Goal: Task Accomplishment & Management: Manage account settings

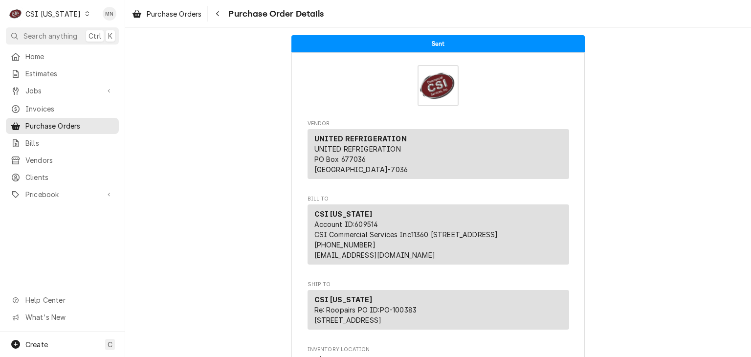
scroll to position [62, 0]
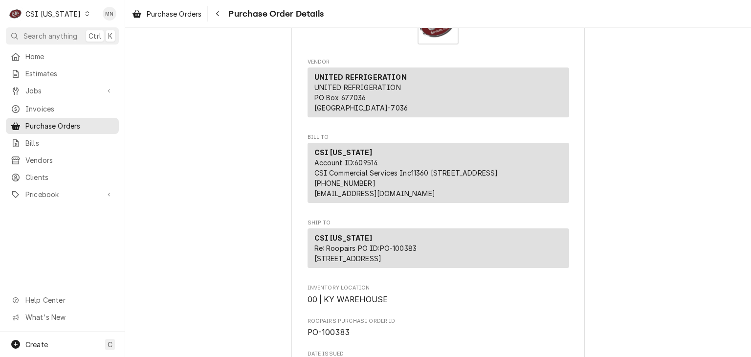
click at [60, 12] on div "CSI Kentucky" at bounding box center [52, 14] width 55 height 10
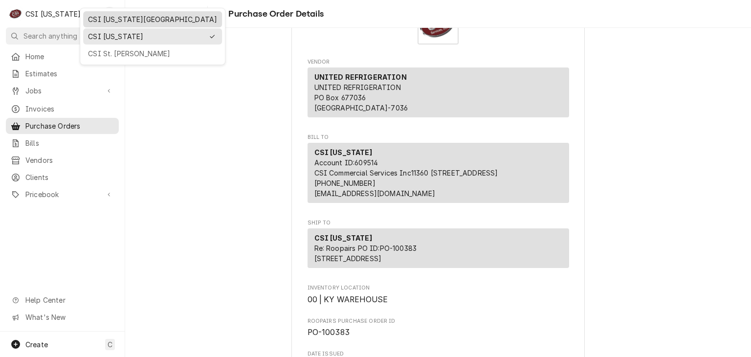
click at [95, 24] on div "CSI [US_STATE][GEOGRAPHIC_DATA]" at bounding box center [152, 19] width 135 height 12
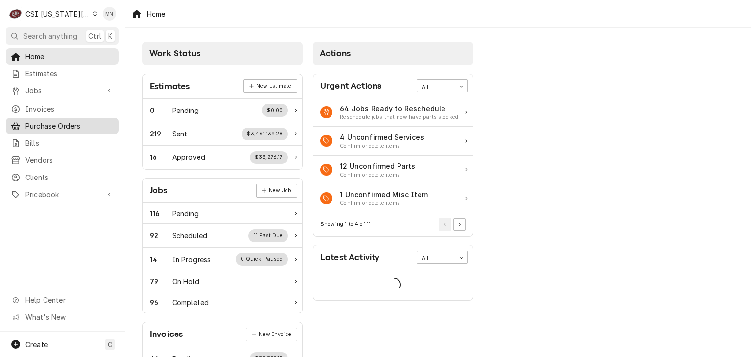
click at [55, 121] on span "Purchase Orders" at bounding box center [69, 126] width 88 height 10
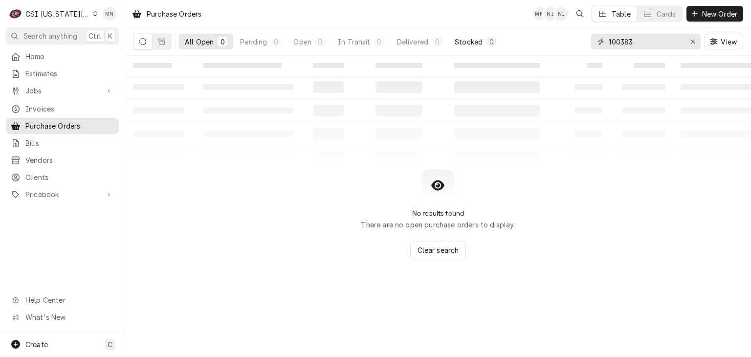
drag, startPoint x: 637, startPoint y: 43, endPoint x: 450, endPoint y: 45, distance: 186.7
click at [463, 44] on div "All Open 0 Pending 0 Open 0 In Transit 0 Delivered 0 Stocked 0 100383 View" at bounding box center [438, 41] width 610 height 27
type input "301527"
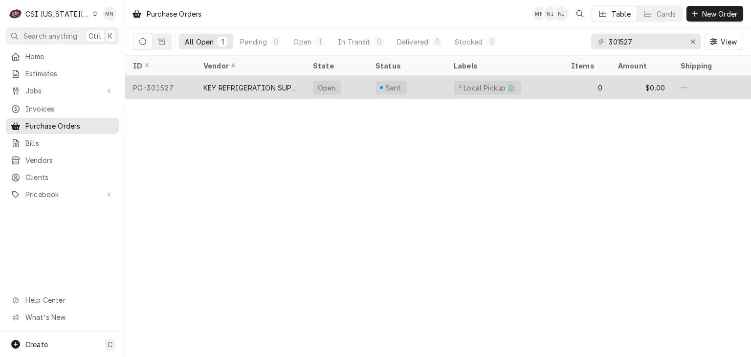
click at [266, 85] on div "KEY REFRIGERATION SUPPLY" at bounding box center [250, 88] width 94 height 10
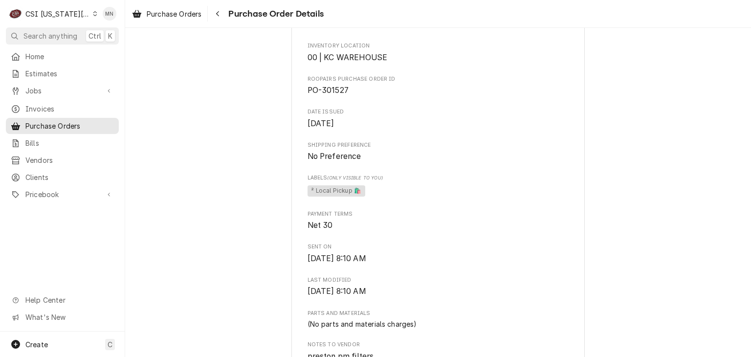
scroll to position [586, 0]
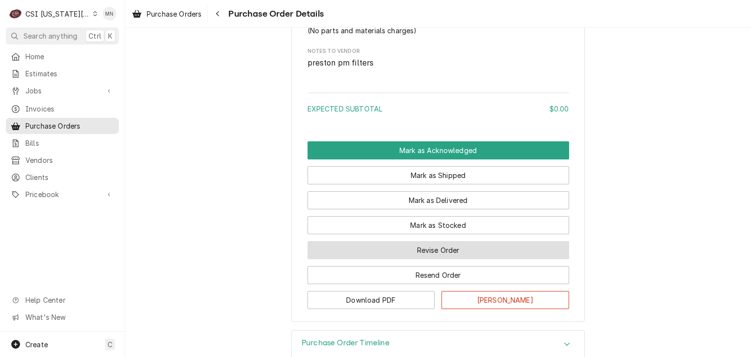
click at [443, 259] on button "Revise Order" at bounding box center [437, 250] width 261 height 18
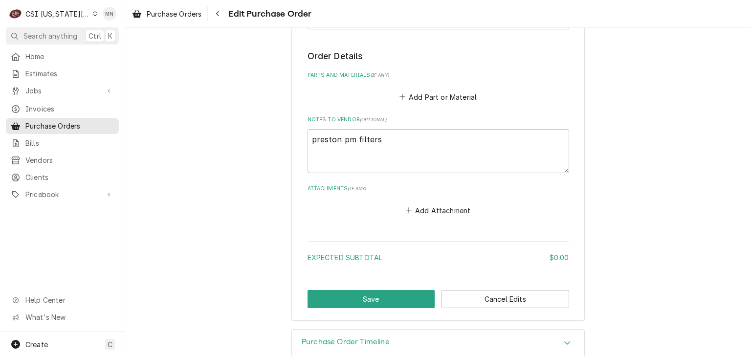
scroll to position [397, 0]
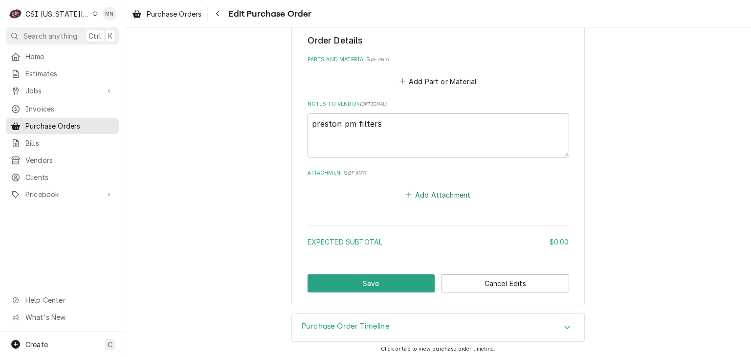
click at [446, 196] on button "Add Attachment" at bounding box center [438, 195] width 68 height 14
type textarea "x"
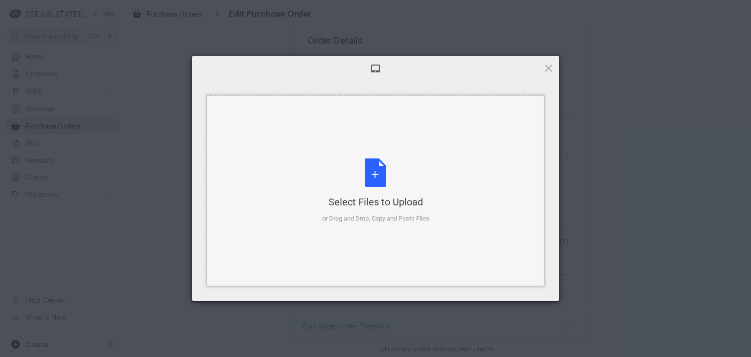
click at [403, 191] on div "Select Files to Upload or Drag and Drop, Copy and Paste Files" at bounding box center [375, 190] width 107 height 65
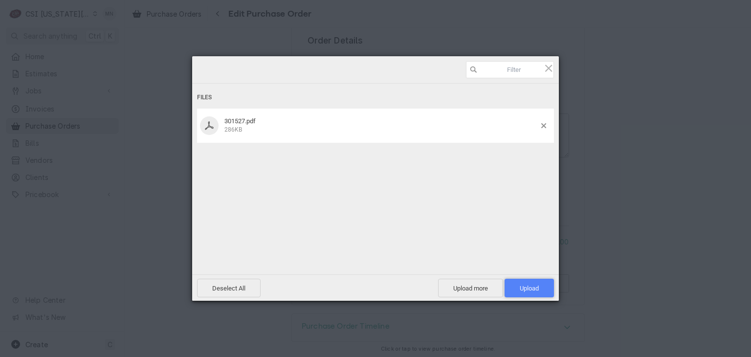
click at [528, 286] on span "Upload 1" at bounding box center [528, 287] width 19 height 7
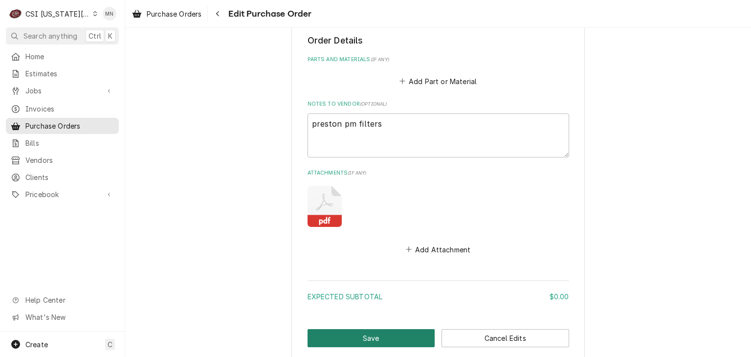
click at [383, 331] on button "Save" at bounding box center [371, 338] width 128 height 18
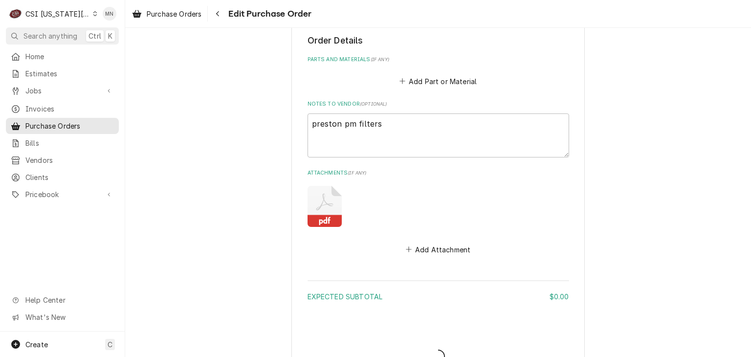
type textarea "x"
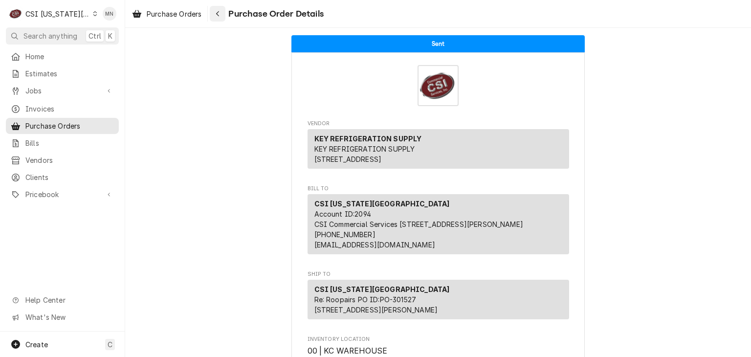
click at [225, 12] on button "Navigate back" at bounding box center [218, 14] width 16 height 16
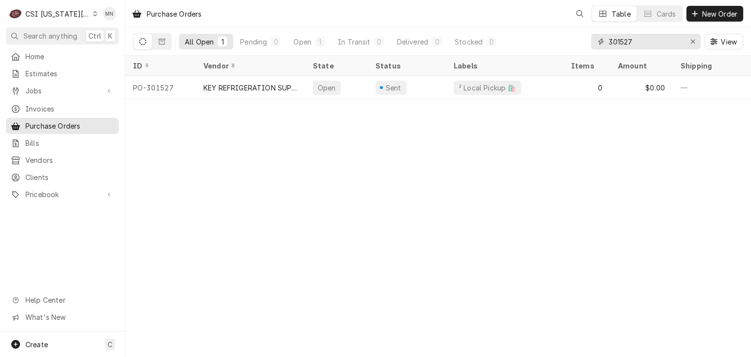
drag, startPoint x: 656, startPoint y: 44, endPoint x: 538, endPoint y: 46, distance: 118.3
click at [538, 46] on div "All Open 1 Pending 0 Open 1 In Transit 0 Delivered 0 Stocked 0 301527 View" at bounding box center [438, 41] width 610 height 27
type input "301534"
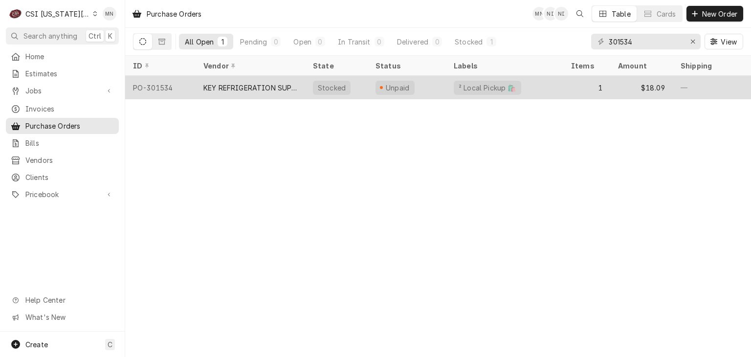
click at [287, 87] on div "KEY REFRIGERATION SUPPLY" at bounding box center [250, 88] width 94 height 10
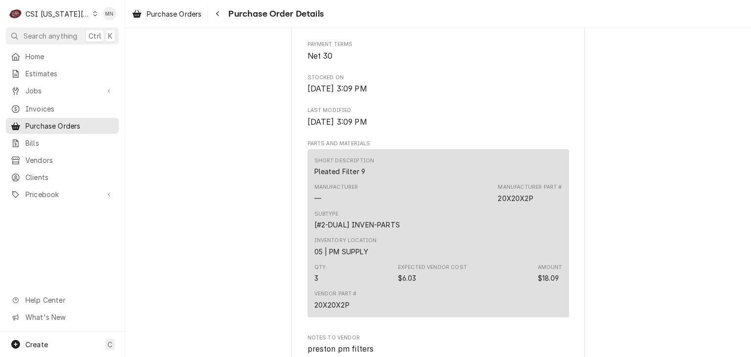
scroll to position [846, 0]
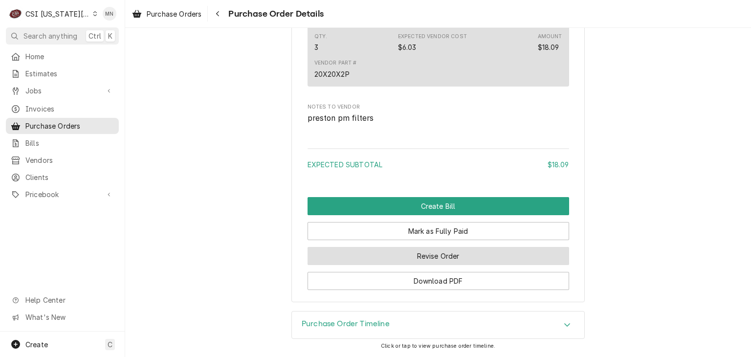
click at [457, 258] on button "Revise Order" at bounding box center [437, 256] width 261 height 18
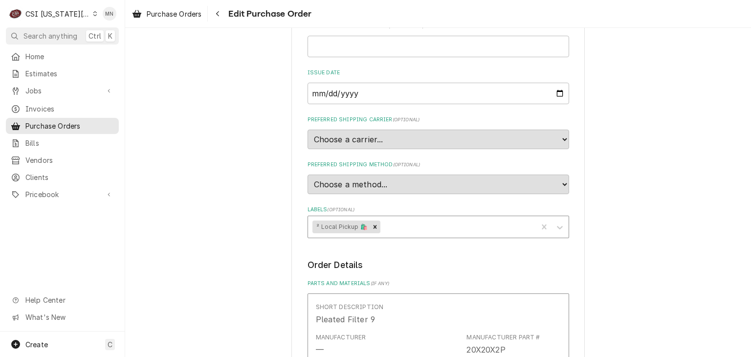
scroll to position [489, 0]
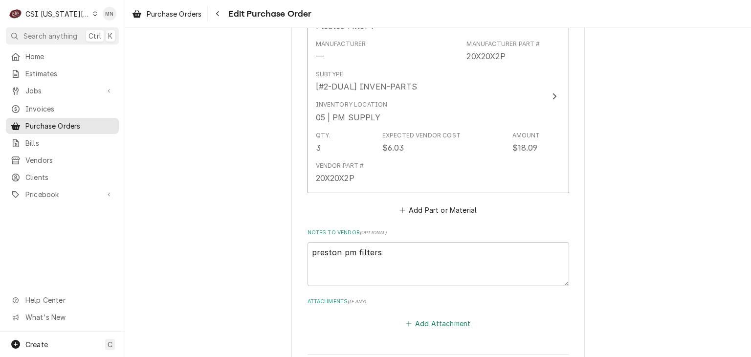
click at [436, 321] on button "Add Attachment" at bounding box center [438, 323] width 68 height 14
type textarea "x"
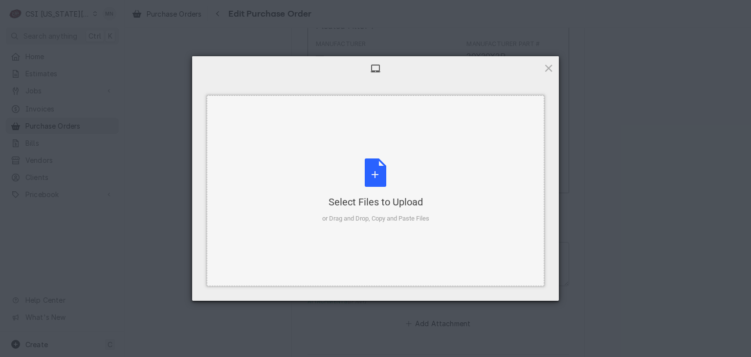
click at [391, 195] on div "Select Files to Upload" at bounding box center [375, 202] width 107 height 14
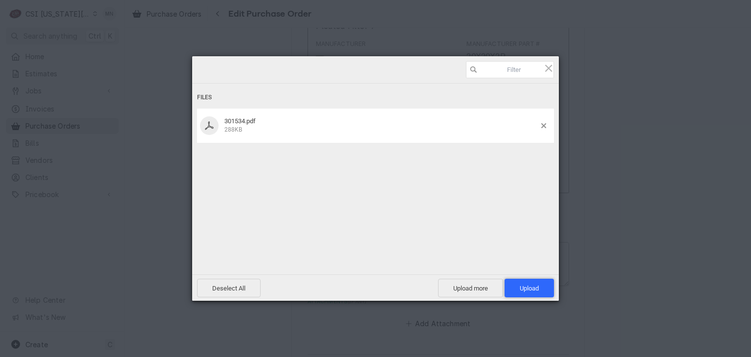
click at [534, 290] on span "Upload 1" at bounding box center [528, 287] width 19 height 7
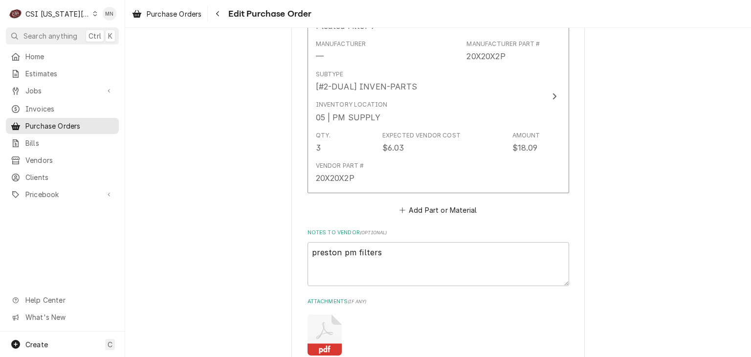
scroll to position [672, 0]
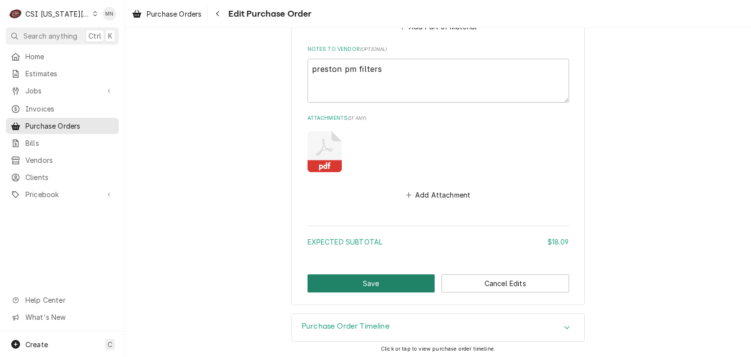
click at [327, 282] on button "Save" at bounding box center [371, 283] width 128 height 18
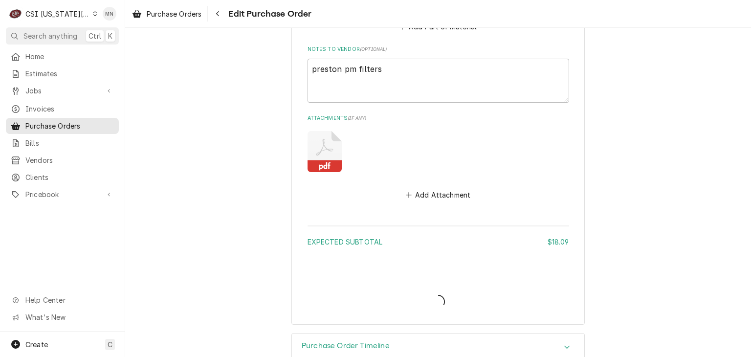
type textarea "x"
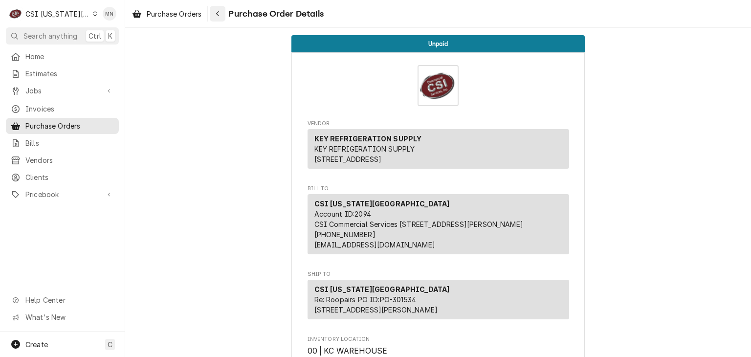
click at [217, 14] on icon "Navigate back" at bounding box center [217, 13] width 3 height 5
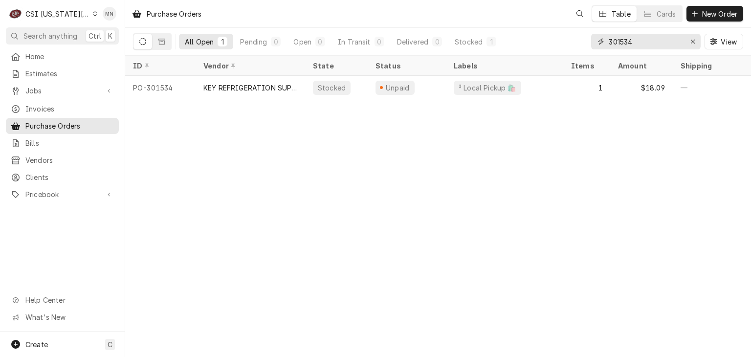
click at [634, 40] on input "301534" at bounding box center [644, 42] width 73 height 16
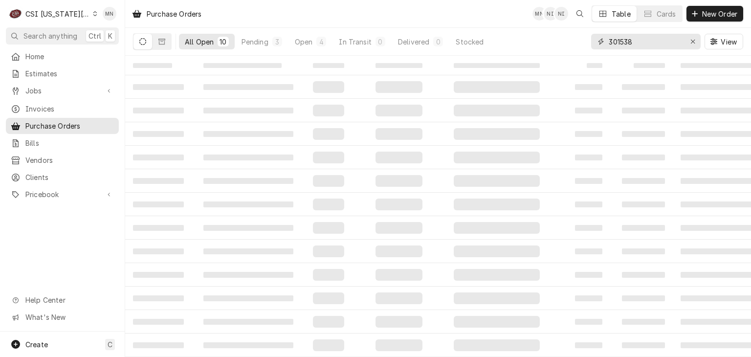
type input "301538"
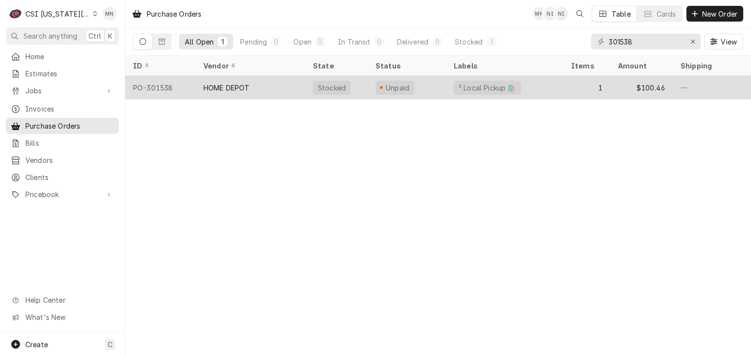
click at [262, 84] on div "HOME DEPOT" at bounding box center [249, 87] width 109 height 23
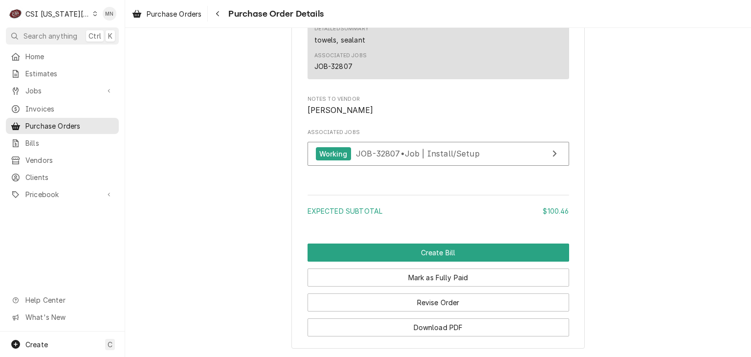
scroll to position [917, 0]
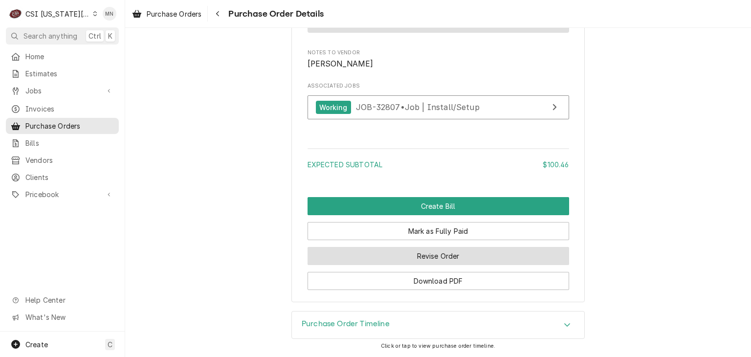
click at [452, 255] on button "Revise Order" at bounding box center [437, 256] width 261 height 18
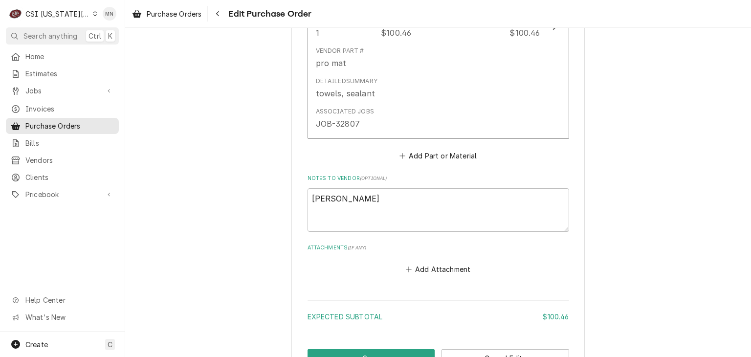
scroll to position [648, 0]
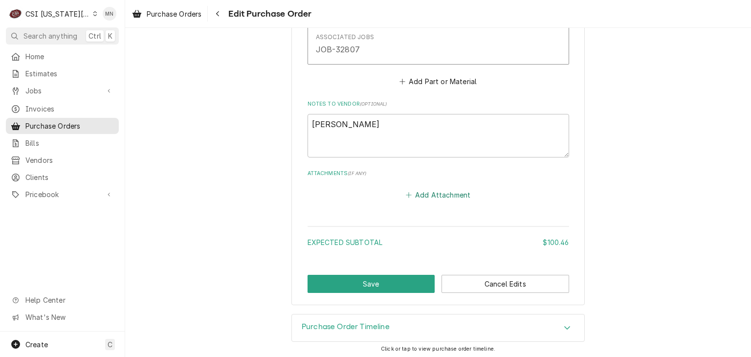
click at [419, 191] on button "Add Attachment" at bounding box center [438, 195] width 68 height 14
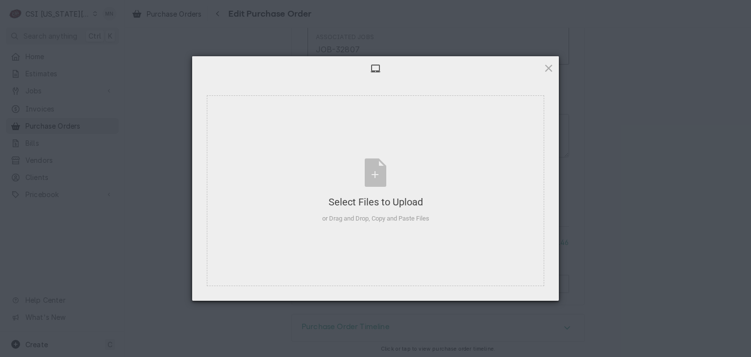
type textarea "x"
click at [389, 184] on div "Select Files to Upload or Drag and Drop, Copy and Paste Files" at bounding box center [375, 190] width 107 height 65
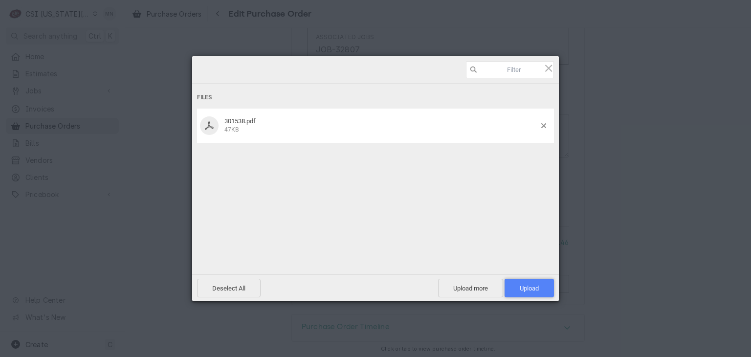
click at [536, 290] on span "Upload 1" at bounding box center [528, 287] width 19 height 7
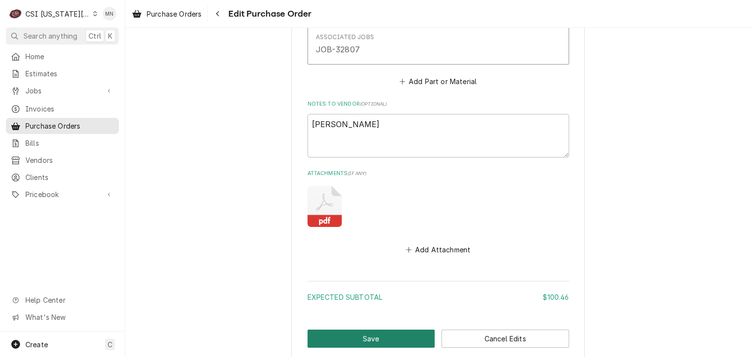
drag, startPoint x: 360, startPoint y: 333, endPoint x: 351, endPoint y: 314, distance: 20.3
click at [360, 333] on button "Save" at bounding box center [371, 338] width 128 height 18
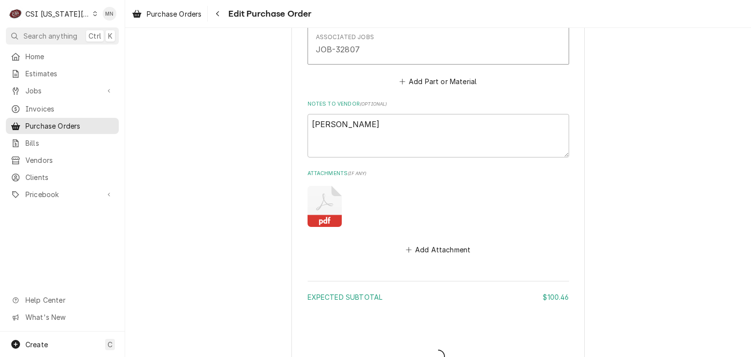
type textarea "x"
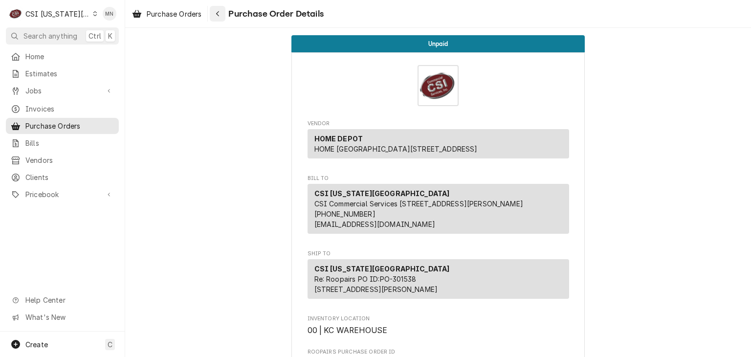
click at [218, 18] on div "Navigate back" at bounding box center [218, 14] width 10 height 10
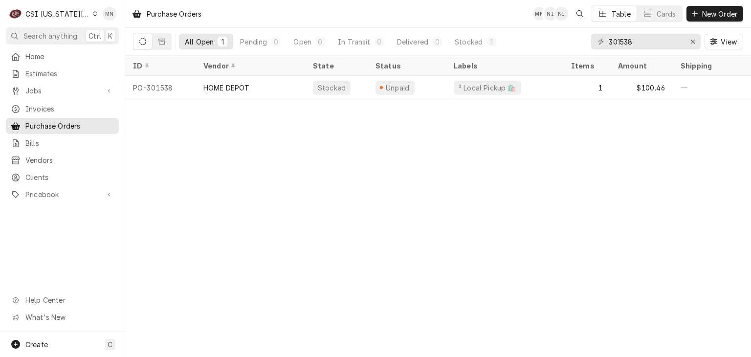
click at [49, 14] on div "CSI Kansas City" at bounding box center [57, 14] width 65 height 10
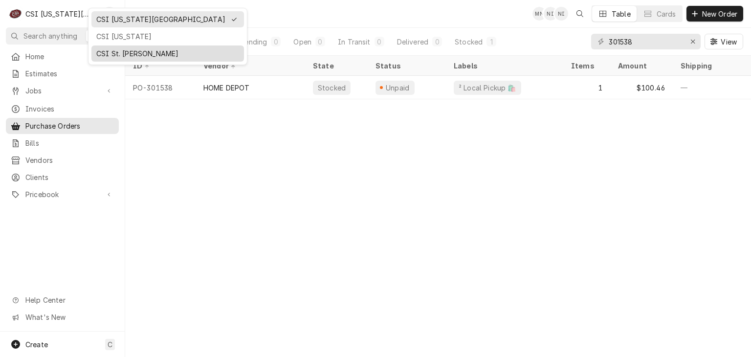
click at [107, 51] on div "CSI St. [PERSON_NAME]" at bounding box center [167, 53] width 143 height 10
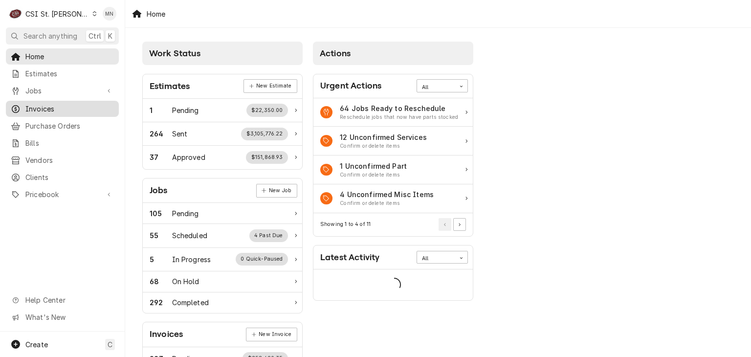
click at [44, 108] on span "Invoices" at bounding box center [69, 109] width 88 height 10
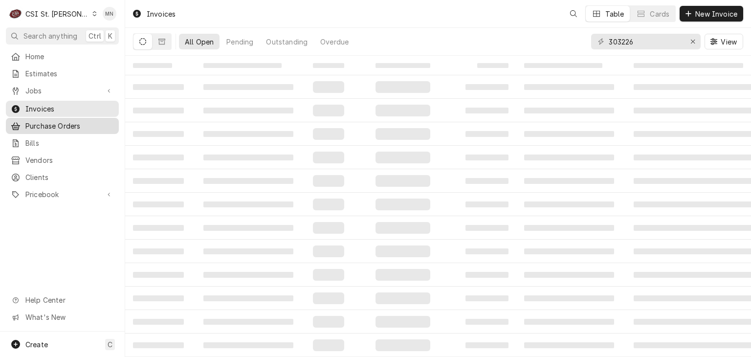
click at [45, 121] on span "Purchase Orders" at bounding box center [69, 126] width 88 height 10
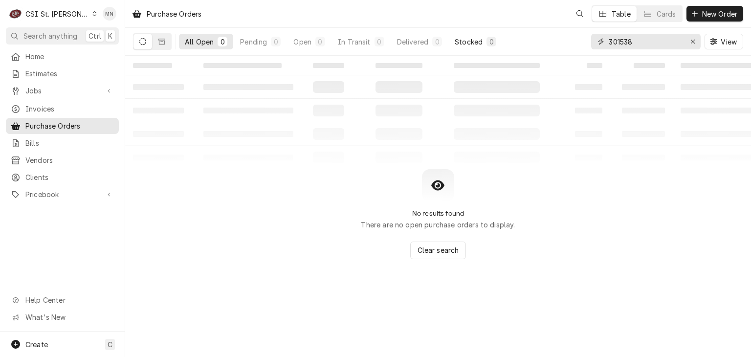
drag, startPoint x: 642, startPoint y: 41, endPoint x: 482, endPoint y: 36, distance: 159.9
click at [485, 37] on div "All Open 0 Pending 0 Open 0 In Transit 0 Delivered 0 Stocked 0 301538 View" at bounding box center [438, 41] width 610 height 27
type input "401279"
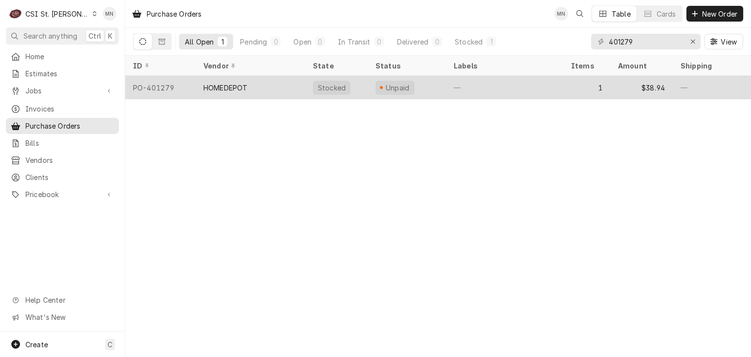
click at [268, 92] on div "HOMEDEPOT" at bounding box center [249, 87] width 109 height 23
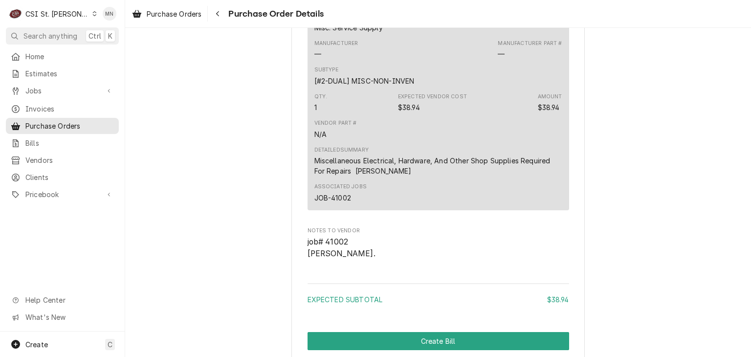
scroll to position [860, 0]
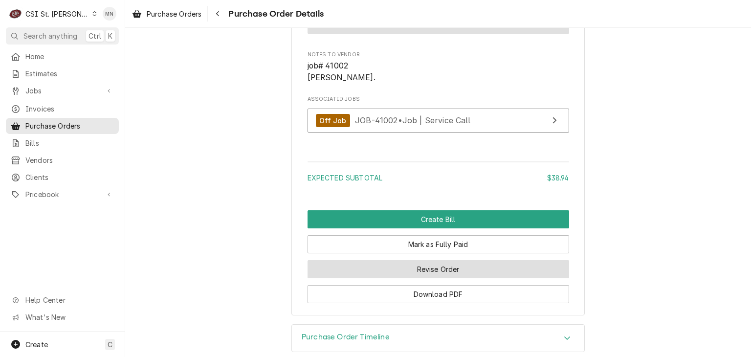
click at [460, 278] on button "Revise Order" at bounding box center [437, 269] width 261 height 18
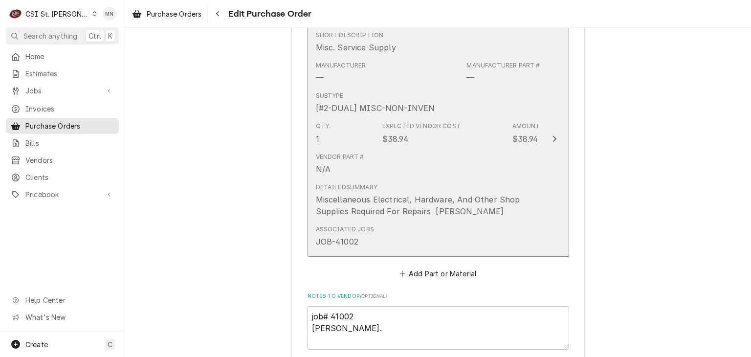
scroll to position [635, 0]
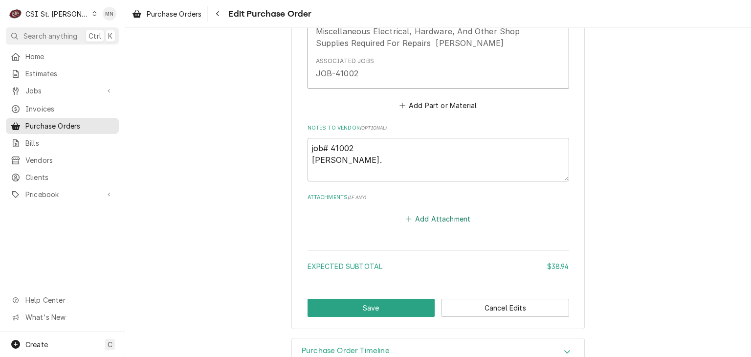
click at [431, 219] on button "Add Attachment" at bounding box center [438, 219] width 68 height 14
type textarea "x"
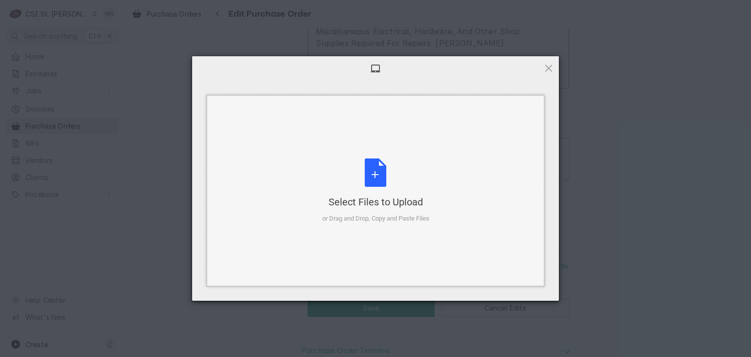
click at [377, 178] on div "Select Files to Upload or Drag and Drop, Copy and Paste Files" at bounding box center [375, 190] width 107 height 65
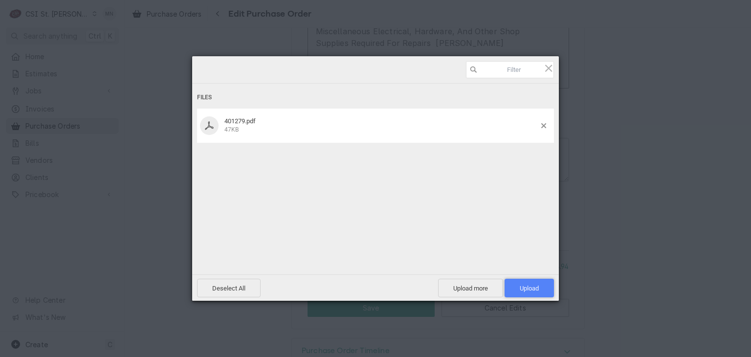
click at [543, 284] on span "Upload 1" at bounding box center [528, 288] width 49 height 19
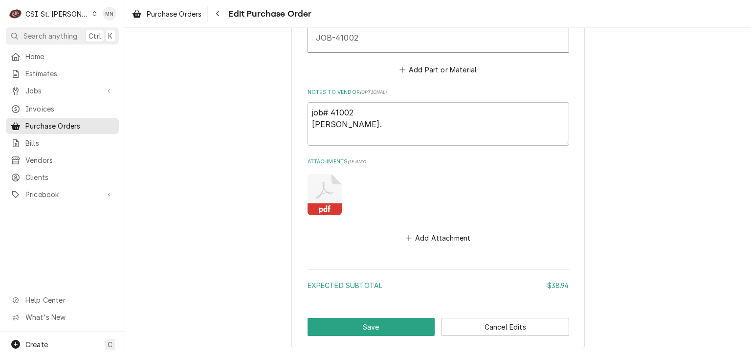
scroll to position [714, 0]
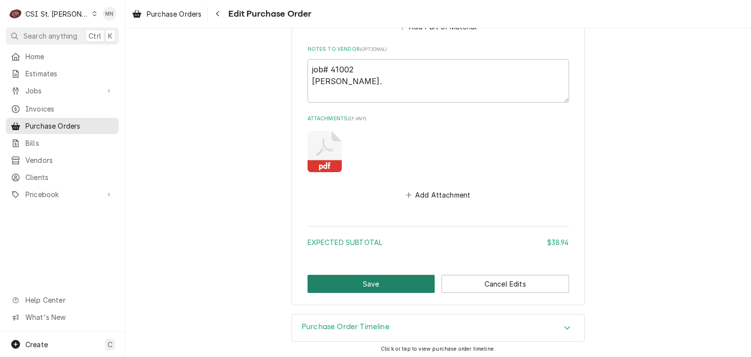
click at [358, 281] on button "Save" at bounding box center [371, 284] width 128 height 18
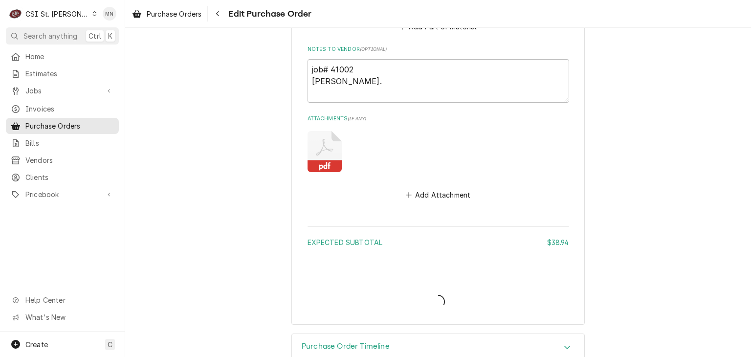
type textarea "x"
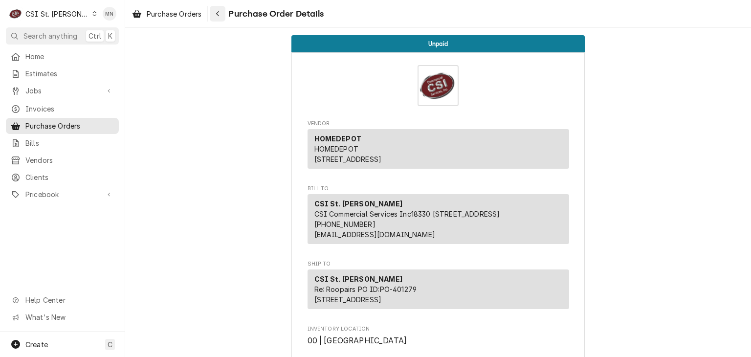
click at [219, 11] on icon "Navigate back" at bounding box center [217, 13] width 3 height 5
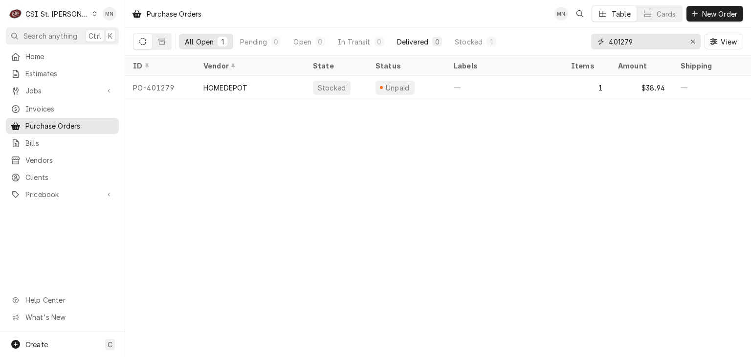
drag, startPoint x: 596, startPoint y: 42, endPoint x: 447, endPoint y: 44, distance: 149.1
click at [447, 45] on div "All Open 1 Pending 0 Open 0 In Transit 0 Delivered 0 Stocked 1 401279 View" at bounding box center [438, 41] width 610 height 27
type input "401081"
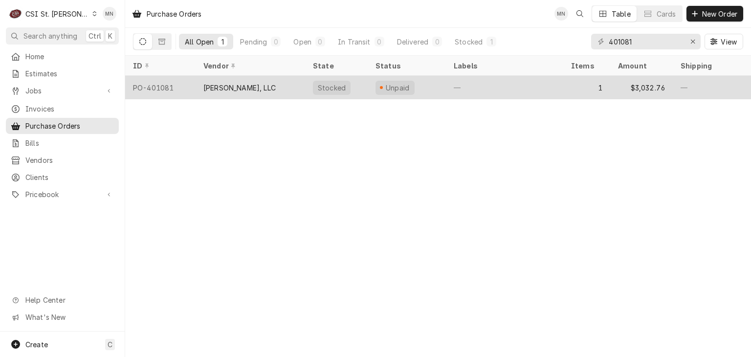
click at [254, 83] on div "[PERSON_NAME], LLC" at bounding box center [239, 88] width 72 height 10
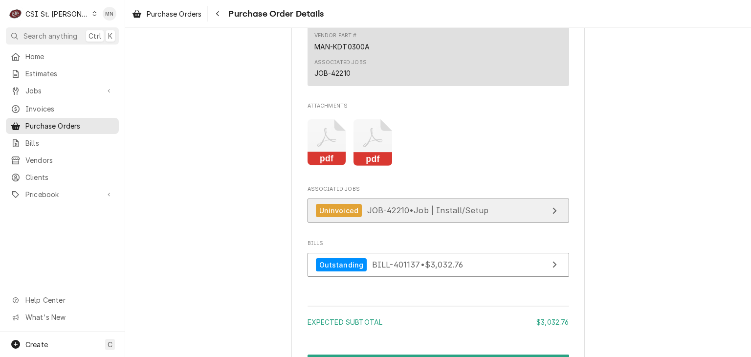
scroll to position [969, 0]
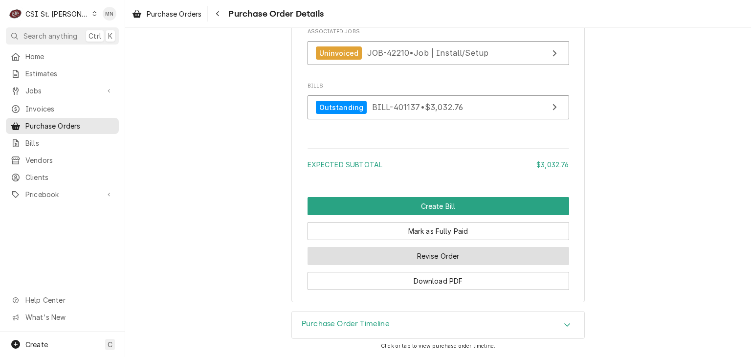
click at [418, 259] on button "Revise Order" at bounding box center [437, 256] width 261 height 18
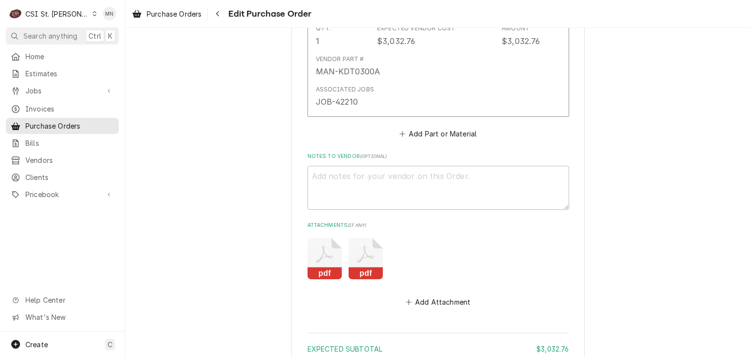
scroll to position [731, 0]
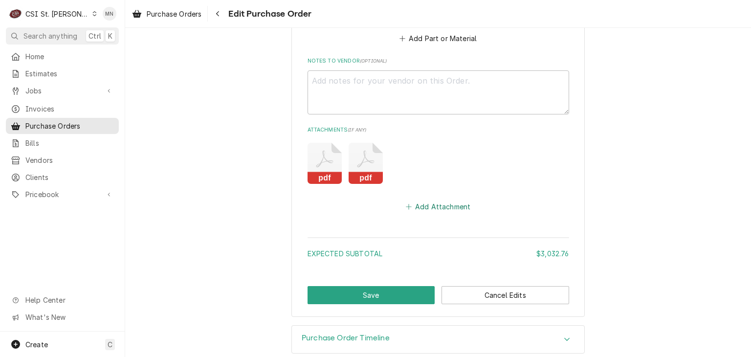
click at [449, 199] on button "Add Attachment" at bounding box center [438, 206] width 68 height 14
type textarea "x"
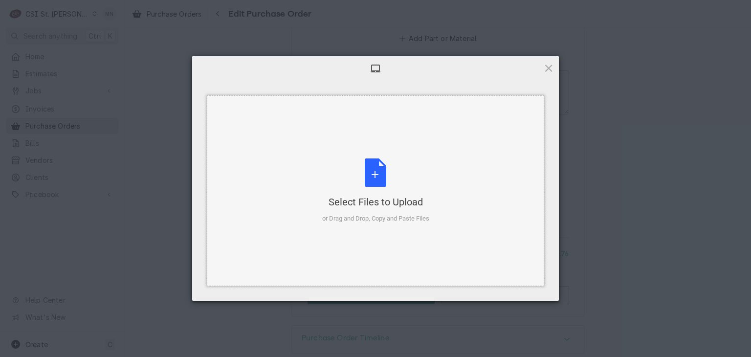
click at [385, 182] on div "Select Files to Upload or Drag and Drop, Copy and Paste Files" at bounding box center [375, 190] width 107 height 65
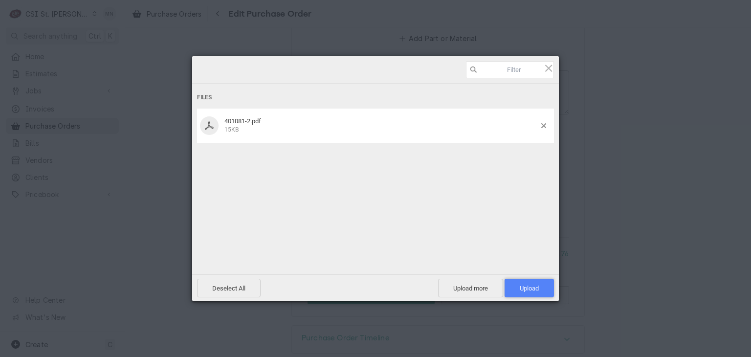
click at [538, 292] on span "Upload 1" at bounding box center [528, 288] width 49 height 19
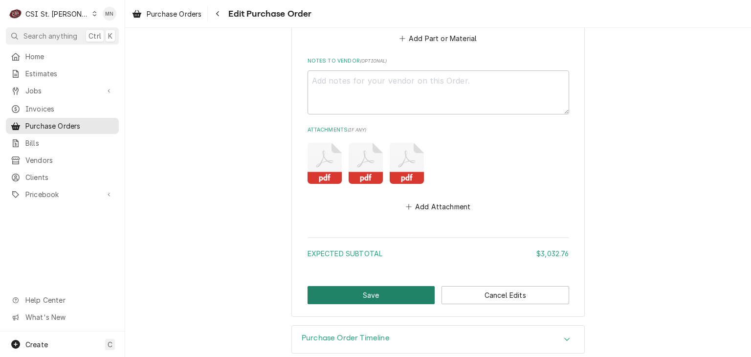
click at [363, 286] on button "Save" at bounding box center [371, 295] width 128 height 18
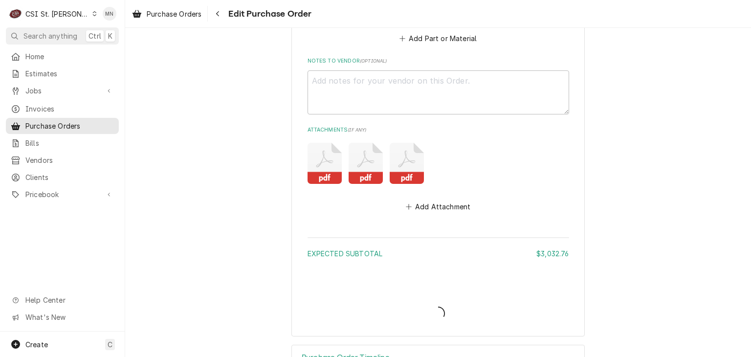
type textarea "x"
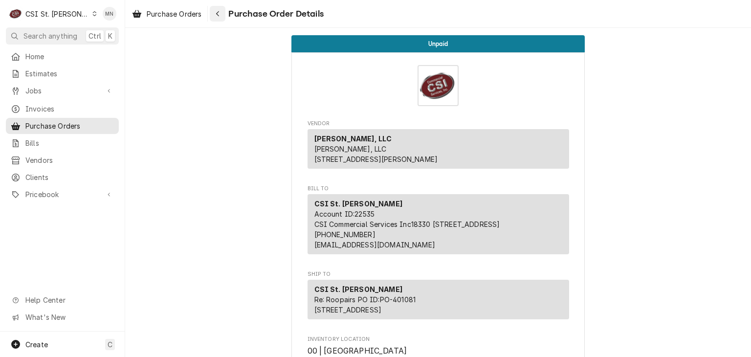
click at [218, 9] on div "Navigate back" at bounding box center [218, 14] width 10 height 10
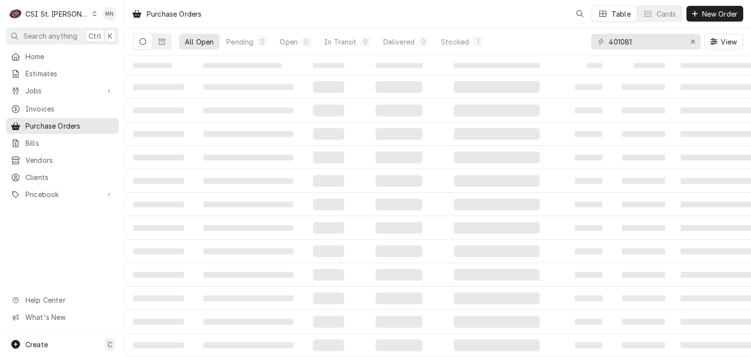
click at [65, 16] on div "CSI St. [PERSON_NAME]" at bounding box center [57, 14] width 64 height 10
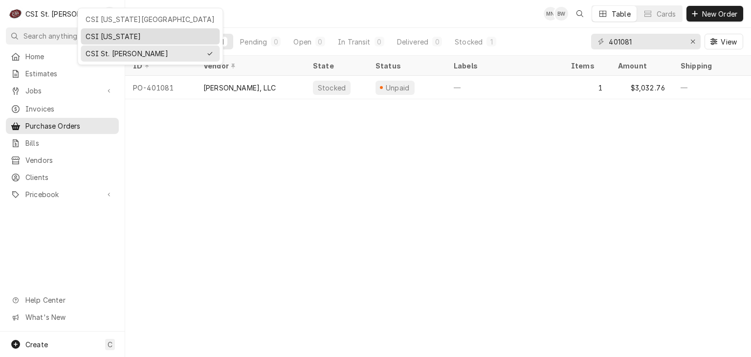
click at [98, 31] on div "CSI [US_STATE]" at bounding box center [150, 36] width 129 height 10
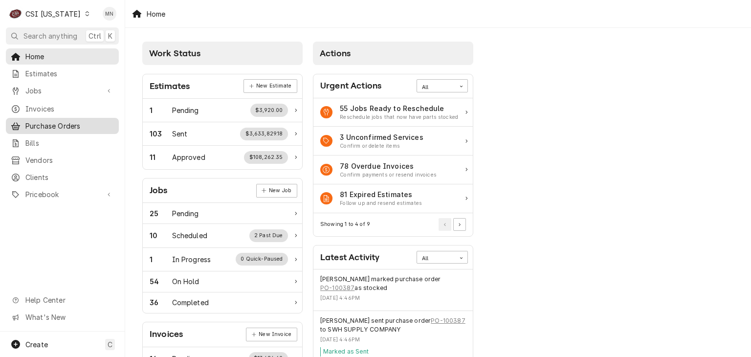
click at [72, 125] on span "Purchase Orders" at bounding box center [69, 126] width 88 height 10
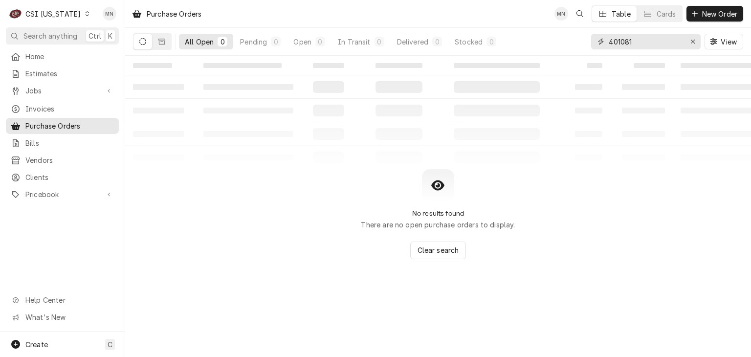
drag, startPoint x: 644, startPoint y: 42, endPoint x: 516, endPoint y: 43, distance: 128.1
click at [518, 43] on div "All Open 0 Pending 0 Open 0 In Transit 0 Delivered 0 Stocked 0 401081 View" at bounding box center [438, 41] width 610 height 27
type input "100384"
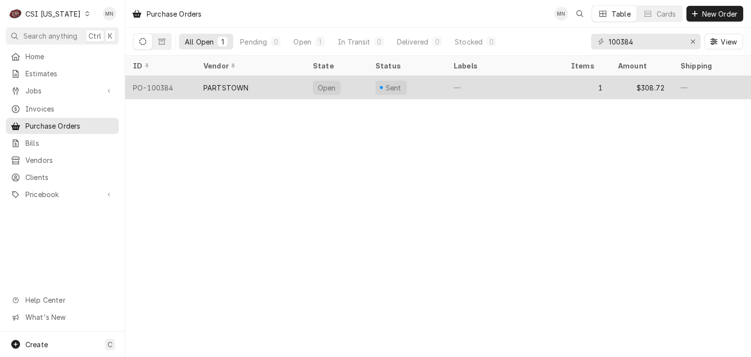
click at [233, 83] on div "PARTSTOWN" at bounding box center [225, 88] width 45 height 10
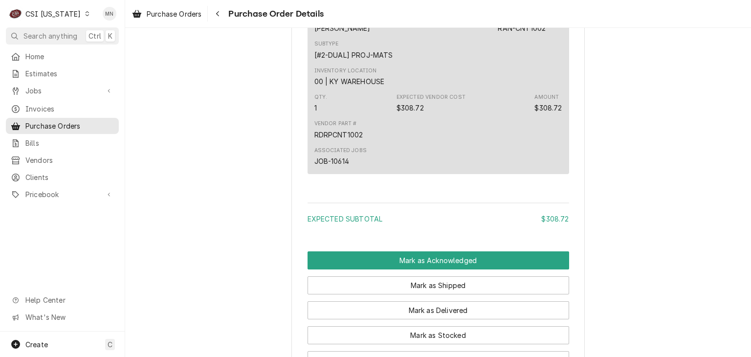
scroll to position [745, 0]
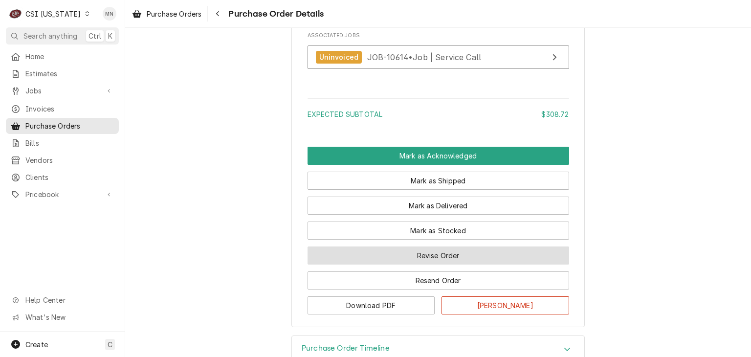
click at [430, 264] on button "Revise Order" at bounding box center [437, 255] width 261 height 18
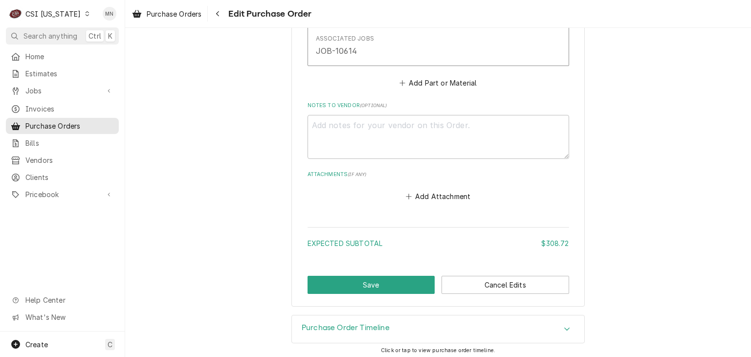
scroll to position [592, 0]
click at [419, 195] on button "Add Attachment" at bounding box center [438, 195] width 68 height 14
type textarea "x"
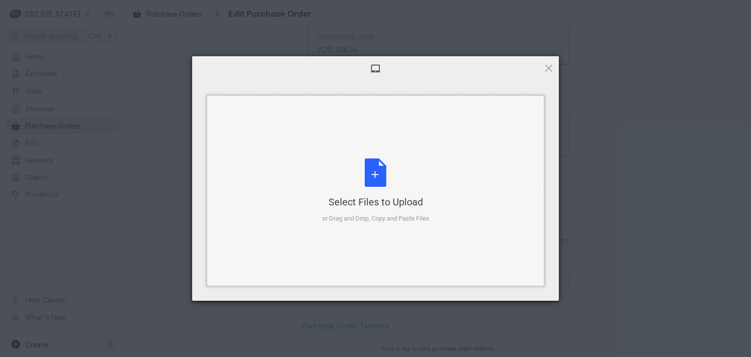
click at [383, 175] on div "Select Files to Upload or Drag and Drop, Copy and Paste Files" at bounding box center [375, 190] width 107 height 65
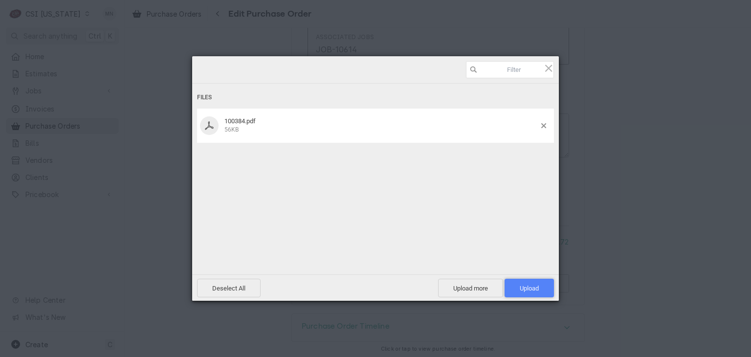
click at [533, 288] on span "Upload 1" at bounding box center [528, 287] width 19 height 7
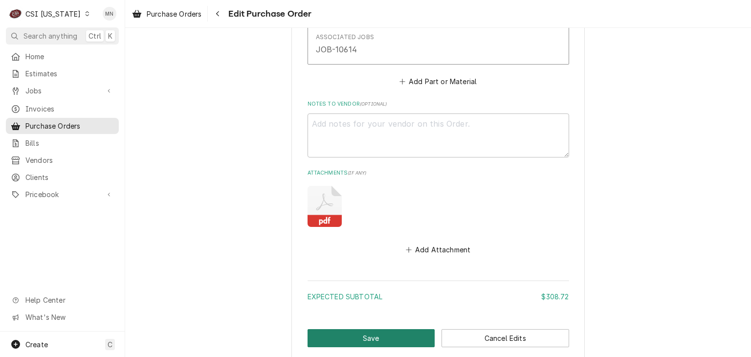
click at [396, 333] on button "Save" at bounding box center [371, 338] width 128 height 18
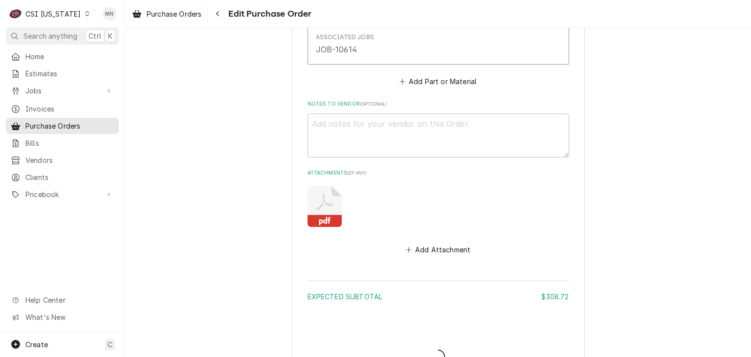
type textarea "x"
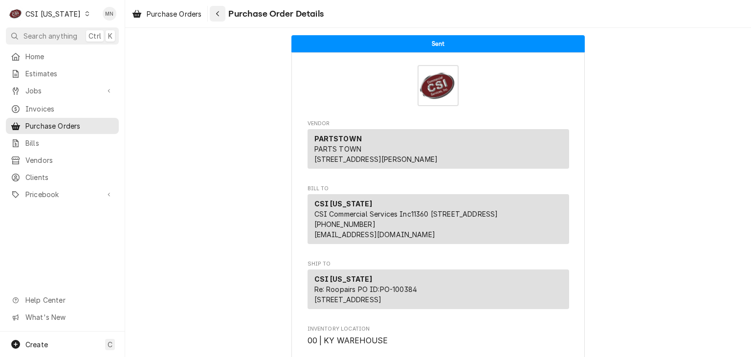
click at [222, 13] on div "Navigate back" at bounding box center [218, 14] width 10 height 10
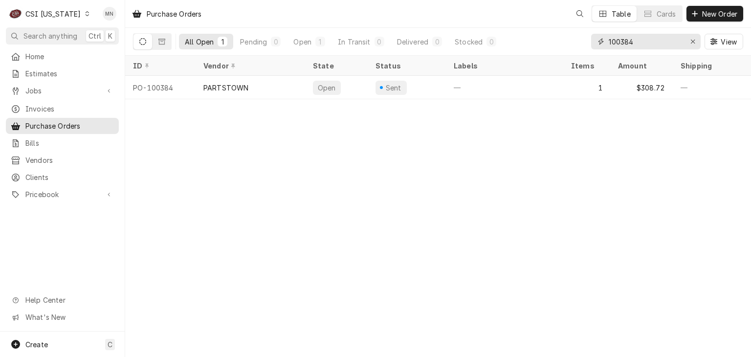
click at [631, 40] on input "100384" at bounding box center [644, 42] width 73 height 16
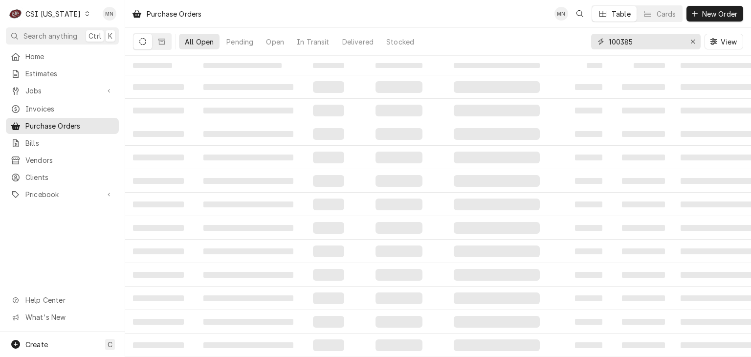
type input "100385"
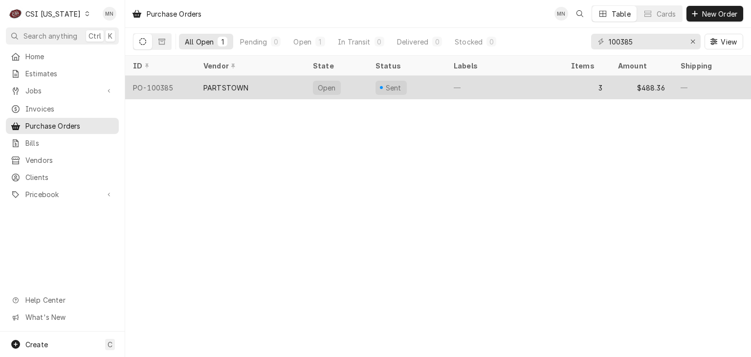
click at [281, 86] on div "PARTSTOWN" at bounding box center [249, 87] width 109 height 23
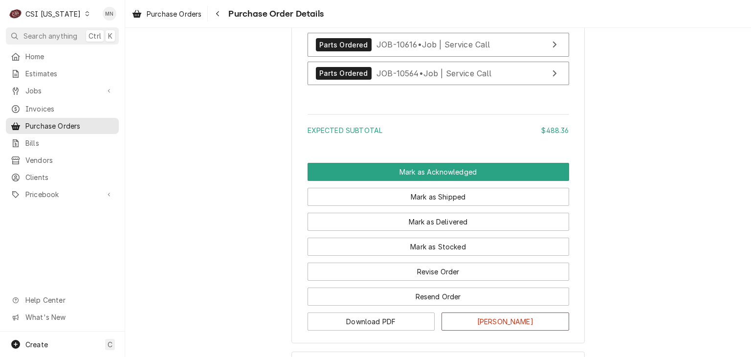
scroll to position [1191, 0]
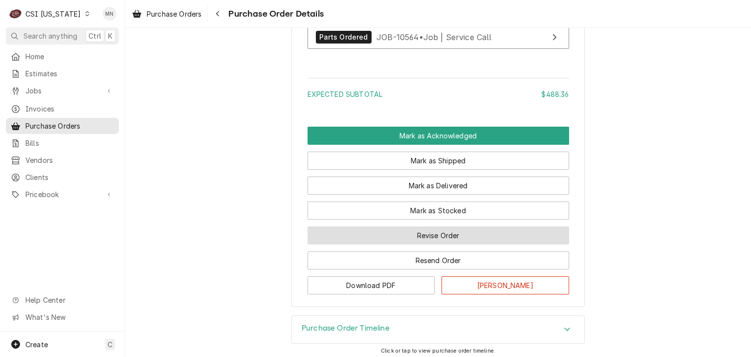
click at [425, 244] on button "Revise Order" at bounding box center [437, 235] width 261 height 18
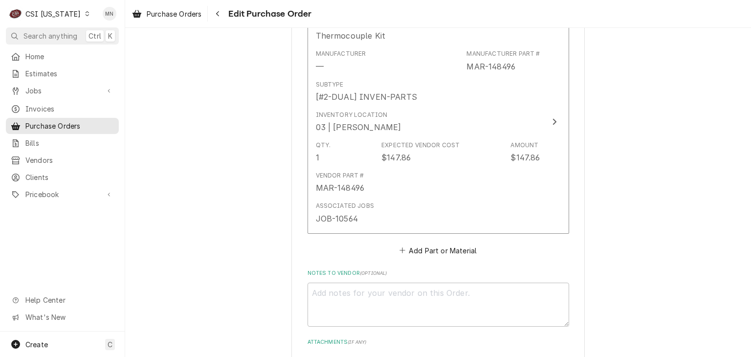
scroll to position [1048, 0]
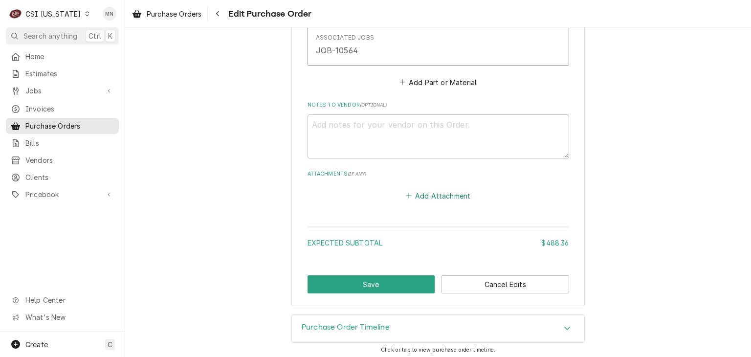
click at [426, 192] on button "Add Attachment" at bounding box center [438, 196] width 68 height 14
type textarea "x"
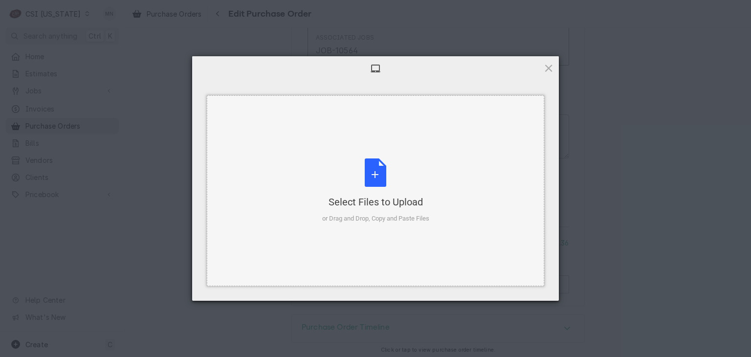
click at [376, 172] on div "Select Files to Upload or Drag and Drop, Copy and Paste Files" at bounding box center [375, 190] width 107 height 65
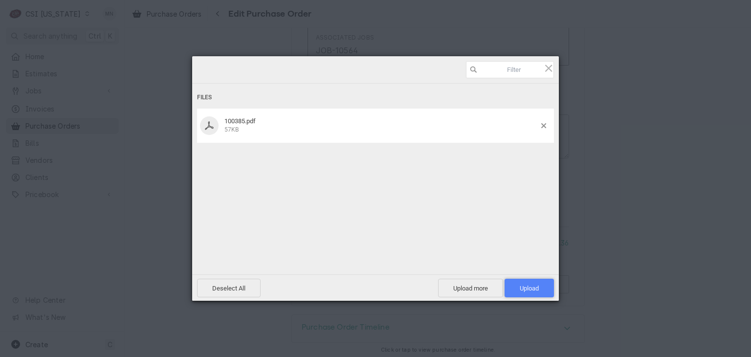
click at [515, 284] on span "Upload 1" at bounding box center [528, 288] width 49 height 19
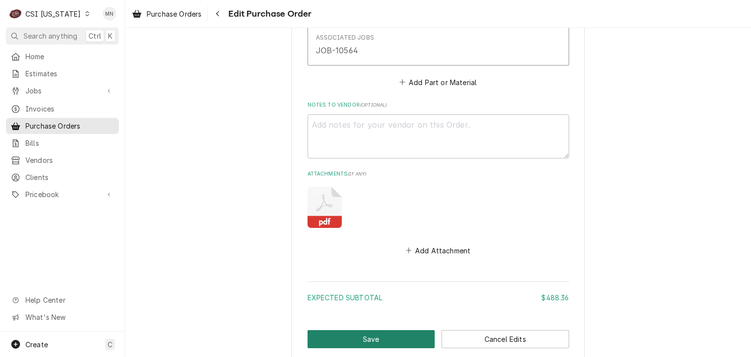
click at [381, 332] on button "Save" at bounding box center [371, 339] width 128 height 18
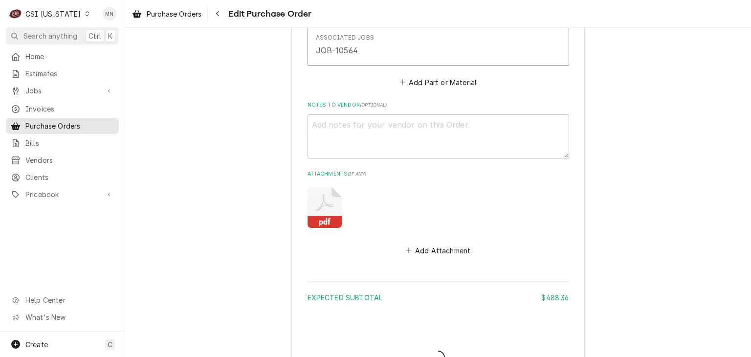
type textarea "x"
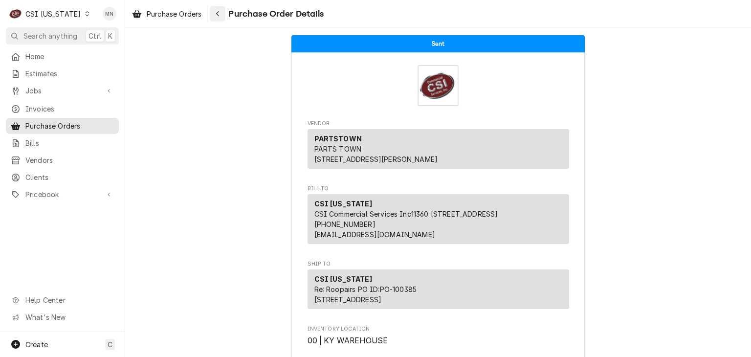
click at [215, 13] on div "Navigate back" at bounding box center [218, 14] width 10 height 10
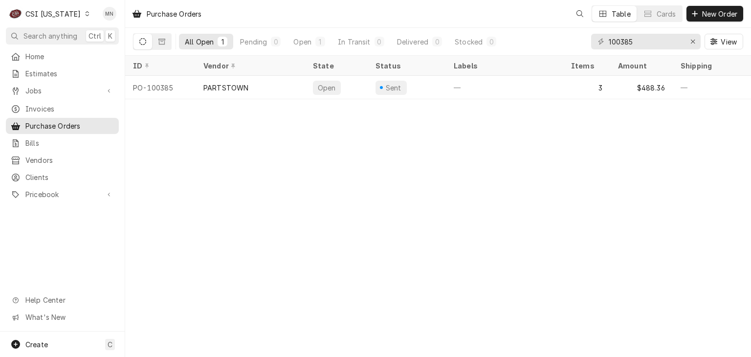
click at [59, 8] on div "C CSI [US_STATE]" at bounding box center [49, 14] width 87 height 20
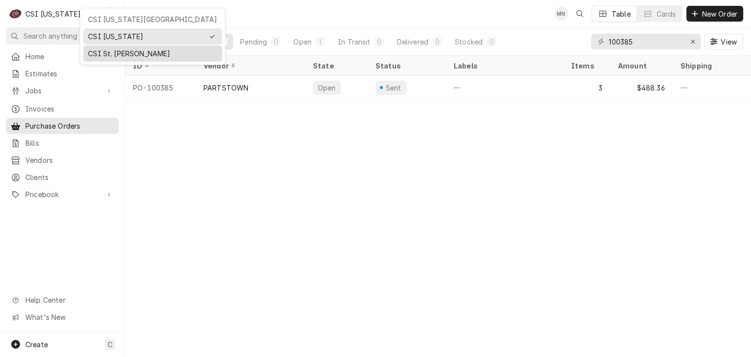
click at [106, 51] on div "CSI St. [PERSON_NAME]" at bounding box center [152, 53] width 129 height 10
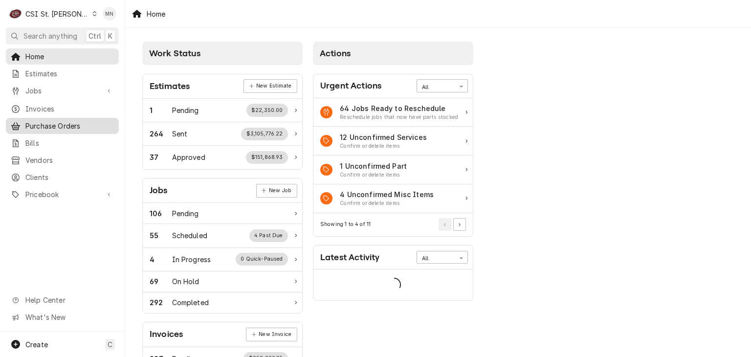
click at [68, 121] on span "Purchase Orders" at bounding box center [69, 126] width 88 height 10
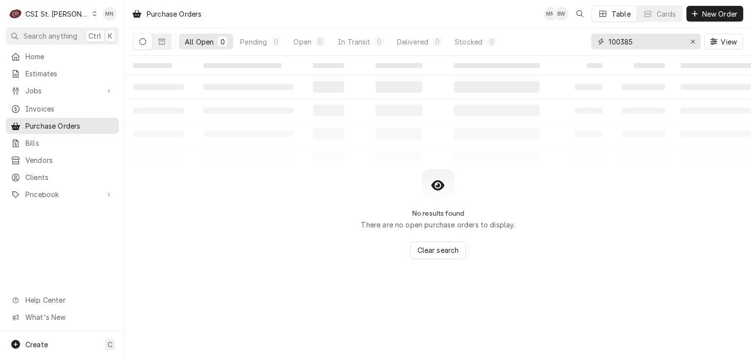
drag, startPoint x: 639, startPoint y: 39, endPoint x: 487, endPoint y: 50, distance: 152.8
click at [489, 50] on div "All Open 0 Pending 0 Open 0 In Transit 0 Delivered 0 Stocked 0 100385 View" at bounding box center [438, 41] width 610 height 27
type input "401274"
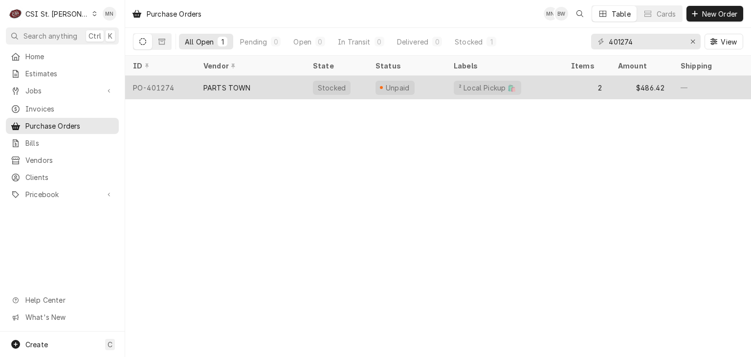
click at [276, 93] on div "PARTS TOWN" at bounding box center [249, 87] width 109 height 23
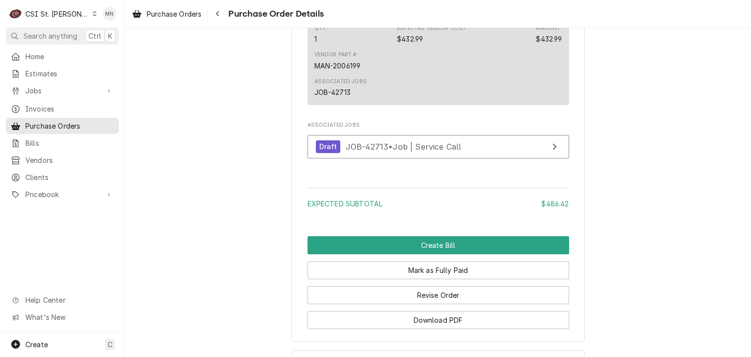
scroll to position [1093, 0]
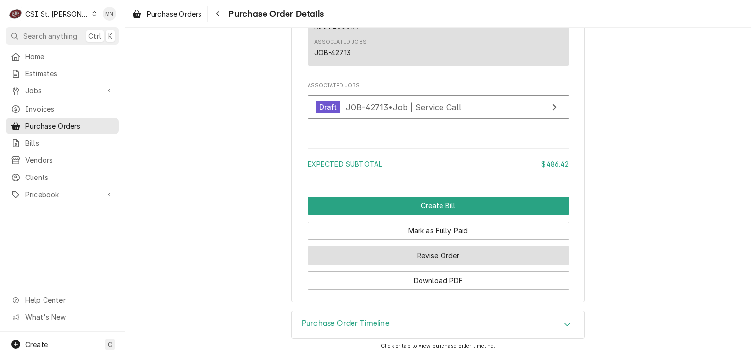
click at [451, 260] on button "Revise Order" at bounding box center [437, 255] width 261 height 18
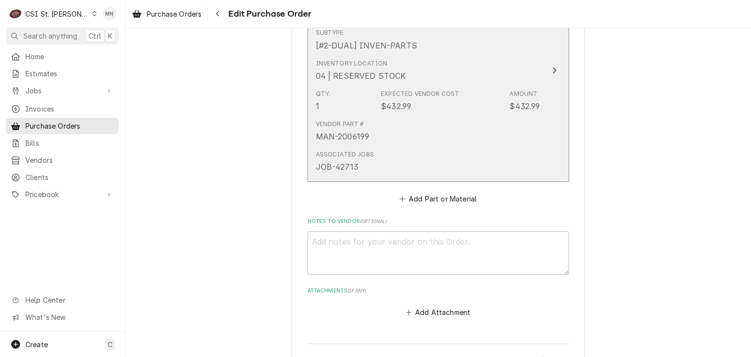
scroll to position [876, 0]
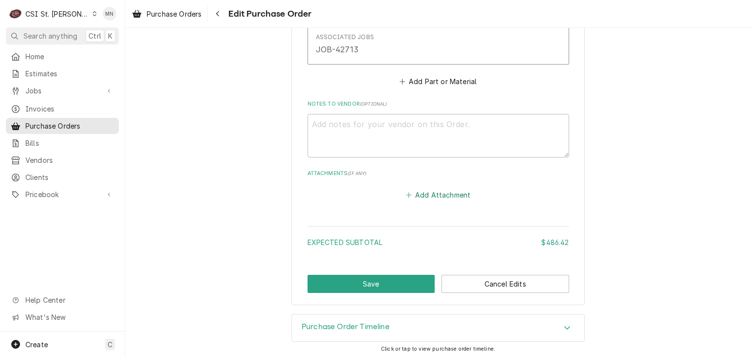
click at [437, 188] on button "Add Attachment" at bounding box center [438, 195] width 68 height 14
type textarea "x"
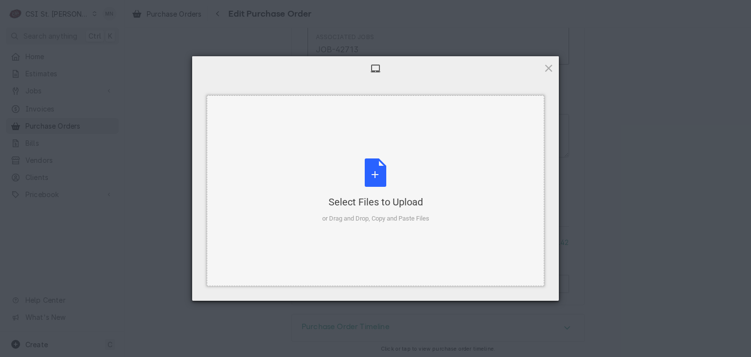
click at [388, 180] on div "Select Files to Upload or Drag and Drop, Copy and Paste Files" at bounding box center [375, 190] width 107 height 65
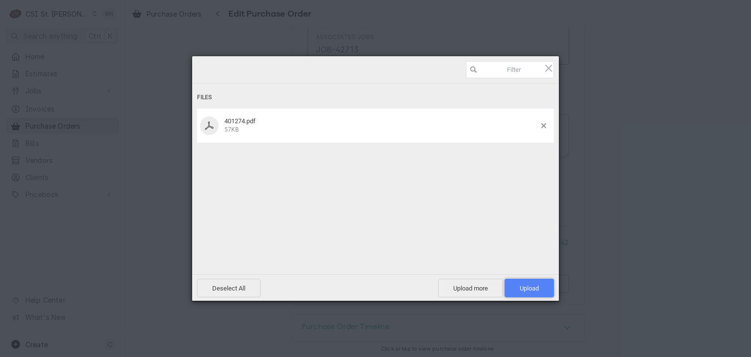
click at [524, 280] on span "Upload 1" at bounding box center [528, 288] width 49 height 19
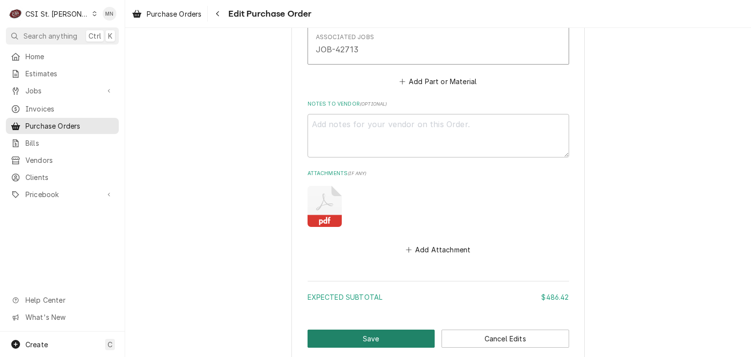
click at [387, 341] on button "Save" at bounding box center [371, 338] width 128 height 18
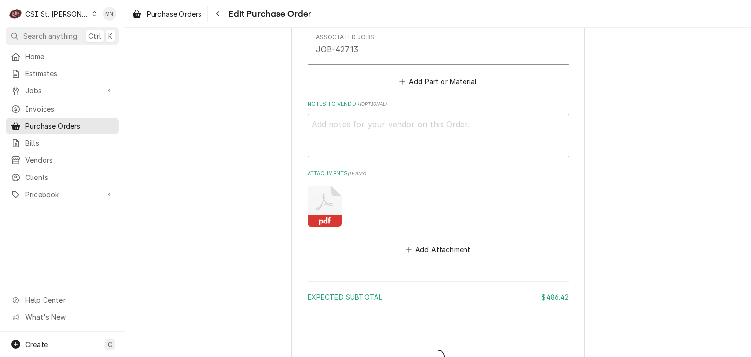
type textarea "x"
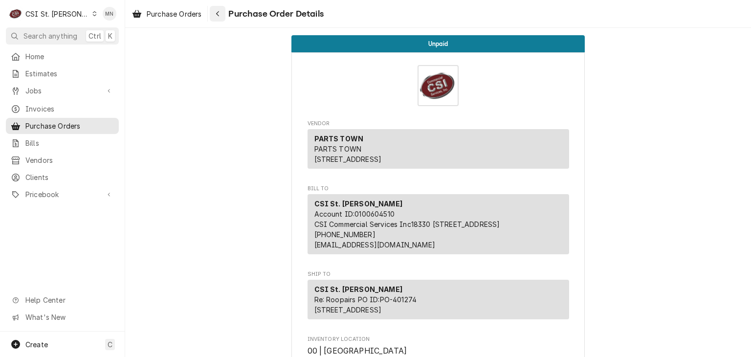
click at [212, 14] on button "Navigate back" at bounding box center [218, 14] width 16 height 16
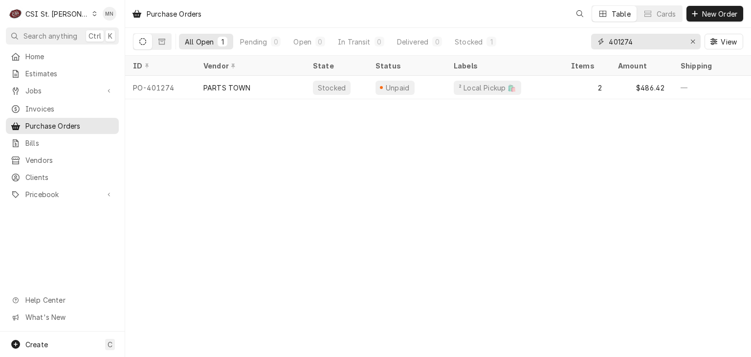
click at [641, 38] on input "401274" at bounding box center [644, 42] width 73 height 16
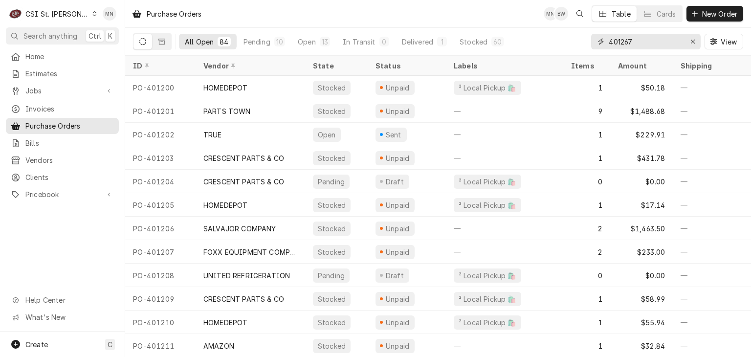
type input "401267"
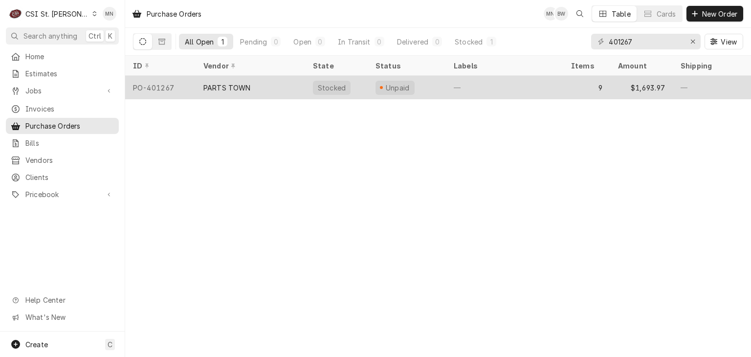
click at [231, 83] on div "PARTS TOWN" at bounding box center [226, 88] width 47 height 10
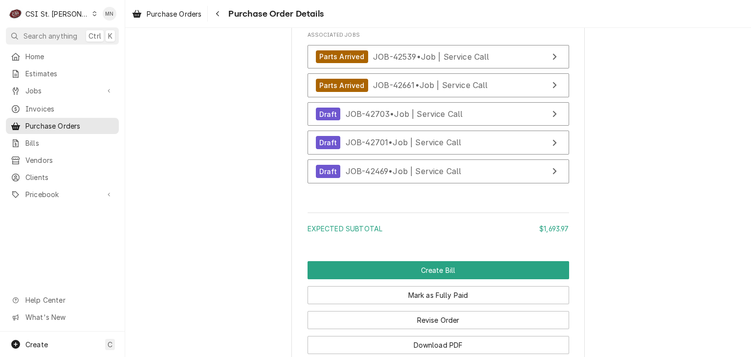
scroll to position [2564, 0]
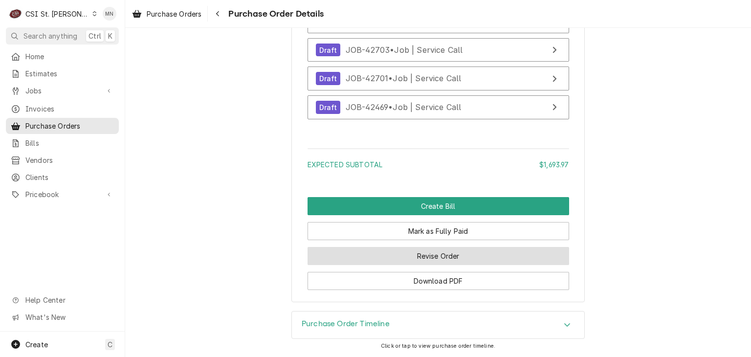
click at [451, 259] on button "Revise Order" at bounding box center [437, 256] width 261 height 18
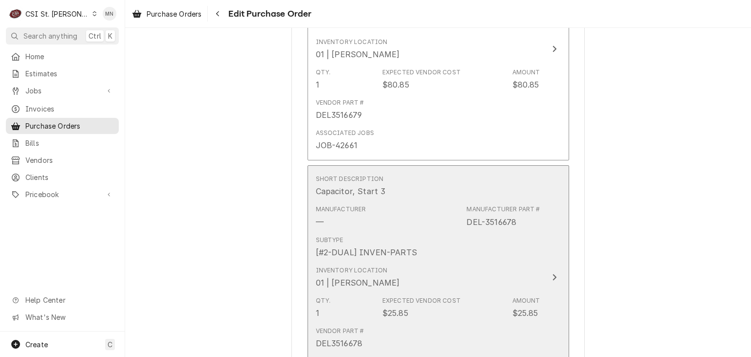
scroll to position [2443, 0]
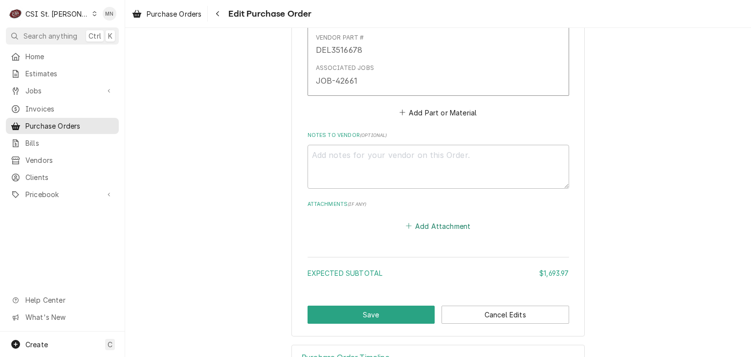
click at [422, 219] on button "Add Attachment" at bounding box center [438, 226] width 68 height 14
type textarea "x"
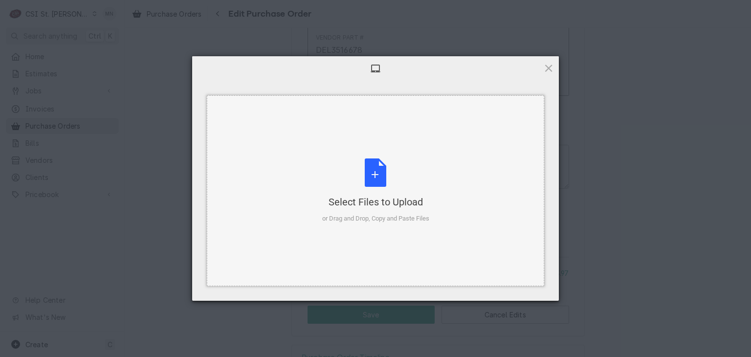
click at [375, 205] on div "Select Files to Upload" at bounding box center [375, 202] width 107 height 14
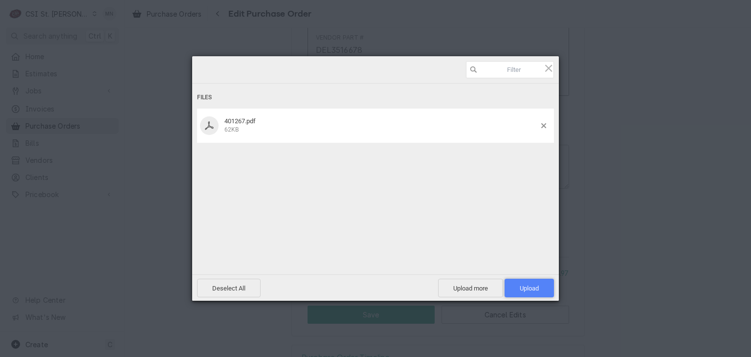
click at [526, 284] on span "Upload 1" at bounding box center [528, 287] width 19 height 7
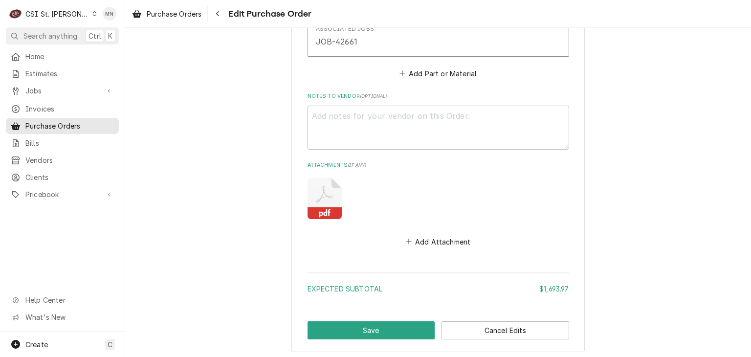
scroll to position [2528, 0]
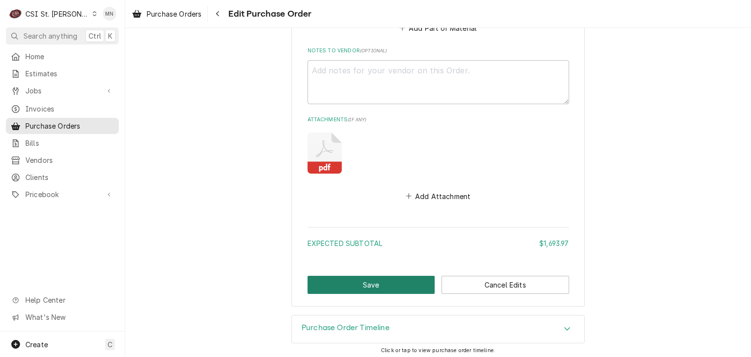
click at [312, 280] on button "Save" at bounding box center [371, 285] width 128 height 18
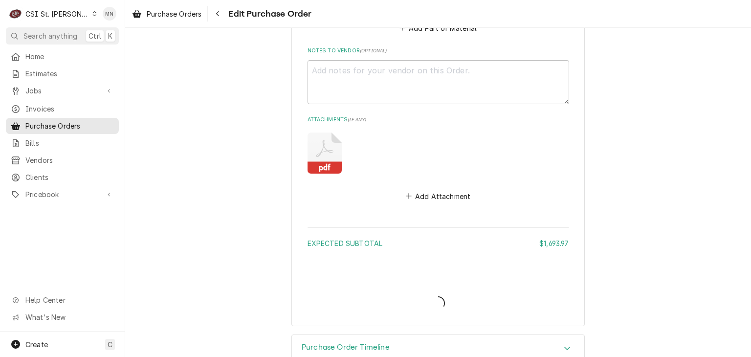
type textarea "x"
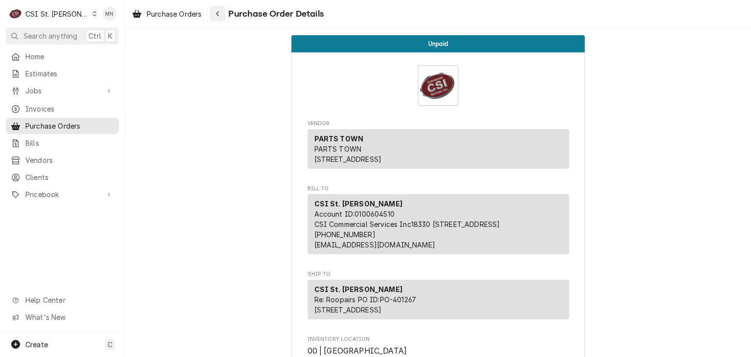
click at [212, 8] on button "Navigate back" at bounding box center [218, 14] width 16 height 16
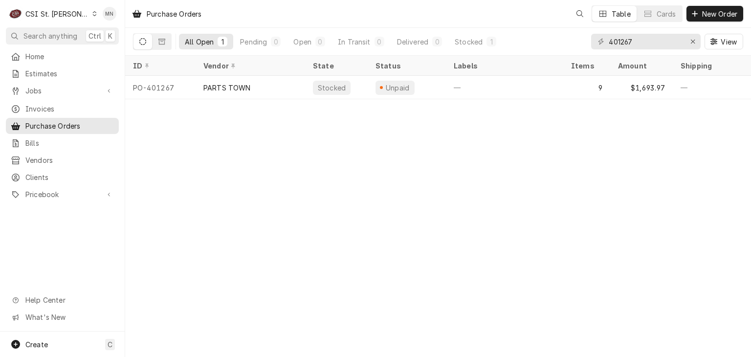
click at [58, 10] on div "CSI St. Louis" at bounding box center [57, 14] width 64 height 10
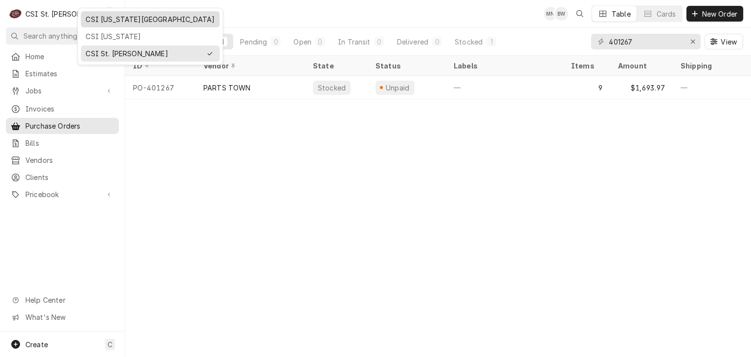
click at [90, 20] on div "CSI [US_STATE][GEOGRAPHIC_DATA]" at bounding box center [150, 19] width 129 height 10
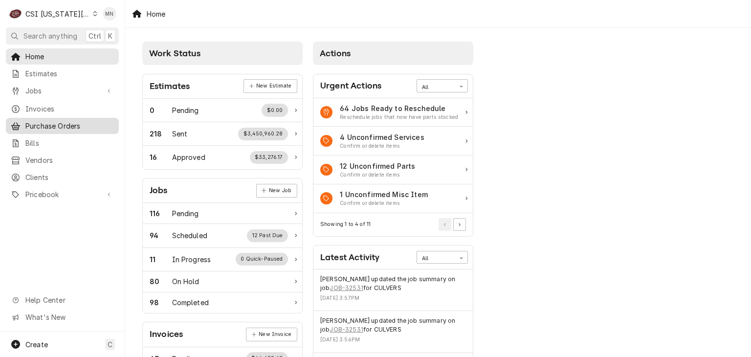
click at [41, 127] on span "Purchase Orders" at bounding box center [69, 126] width 88 height 10
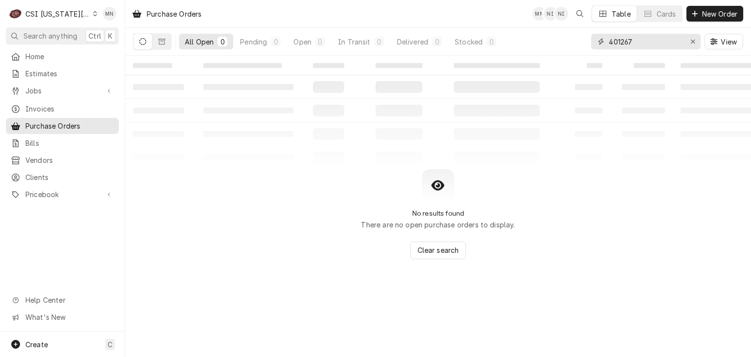
drag, startPoint x: 639, startPoint y: 43, endPoint x: 518, endPoint y: 42, distance: 121.2
click at [518, 41] on div "All Open 0 Pending 0 Open 0 In Transit 0 Delivered 0 Stocked 0 401267 View" at bounding box center [438, 41] width 610 height 27
type input "301530"
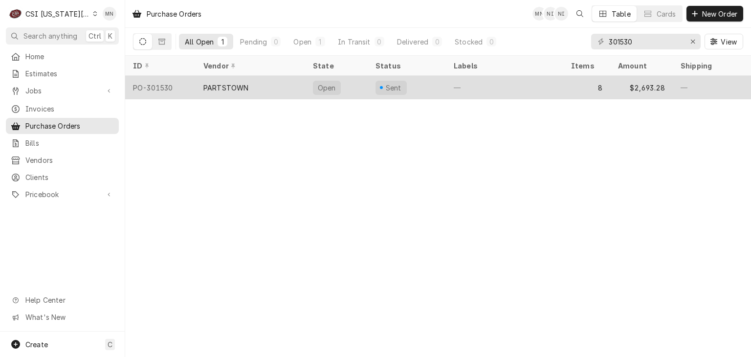
click at [253, 85] on div "PARTSTOWN" at bounding box center [249, 87] width 109 height 23
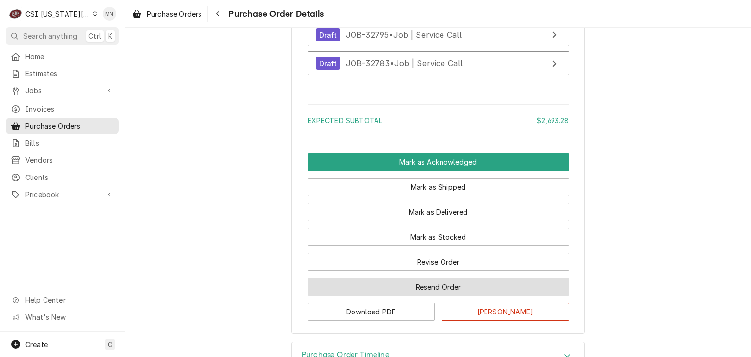
scroll to position [2248, 0]
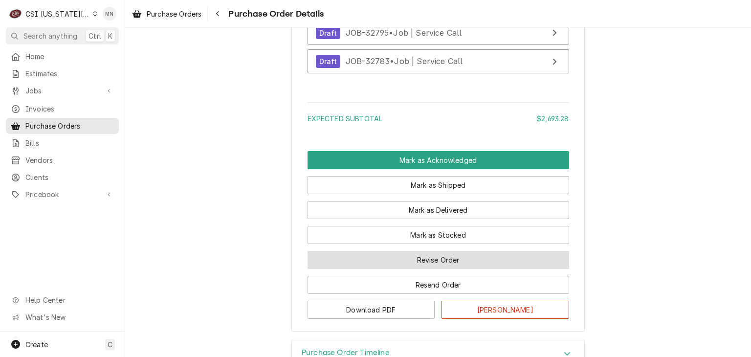
click at [428, 269] on button "Revise Order" at bounding box center [437, 260] width 261 height 18
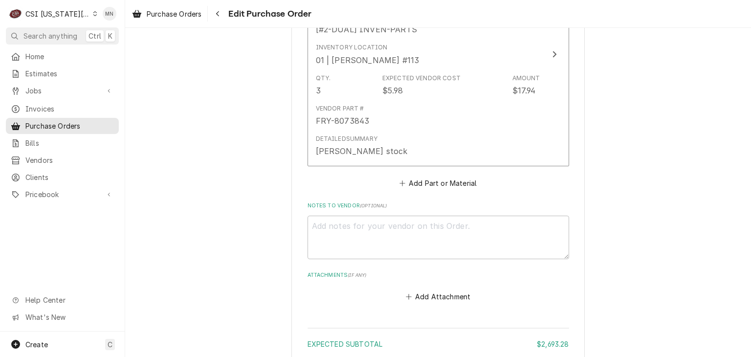
scroll to position [2189, 0]
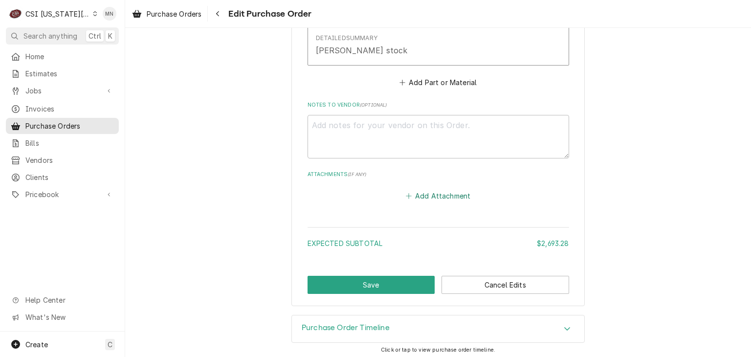
click at [416, 192] on button "Add Attachment" at bounding box center [438, 196] width 68 height 14
type textarea "x"
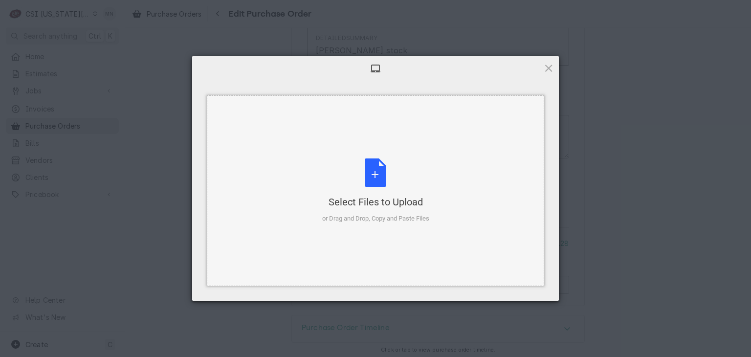
click at [371, 176] on div "Select Files to Upload or Drag and Drop, Copy and Paste Files" at bounding box center [375, 190] width 107 height 65
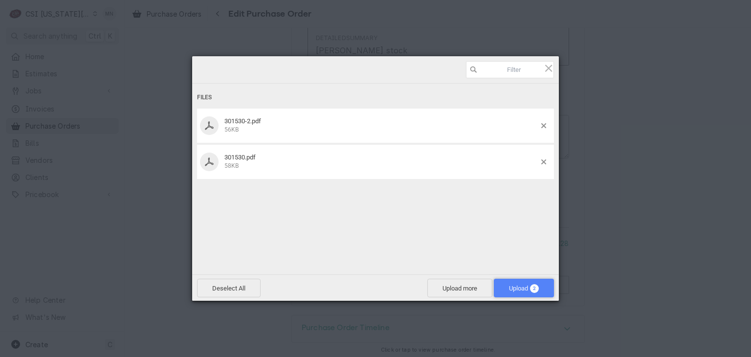
click at [526, 281] on span "Upload 2" at bounding box center [524, 288] width 60 height 19
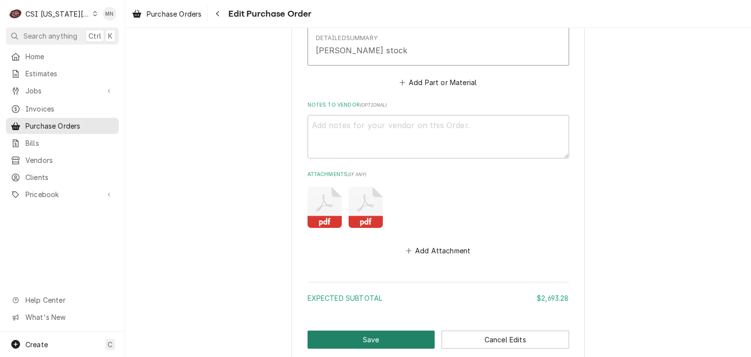
click at [378, 330] on button "Save" at bounding box center [371, 339] width 128 height 18
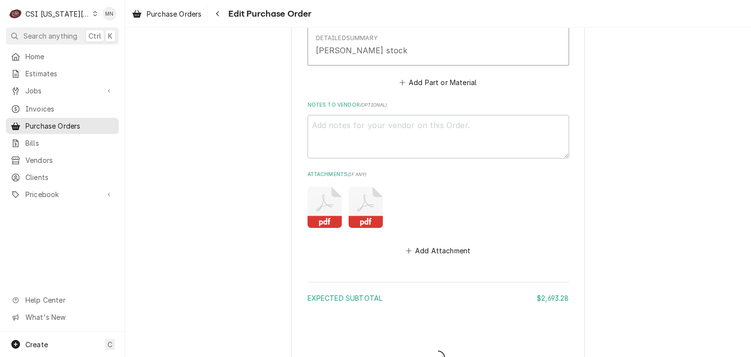
type textarea "x"
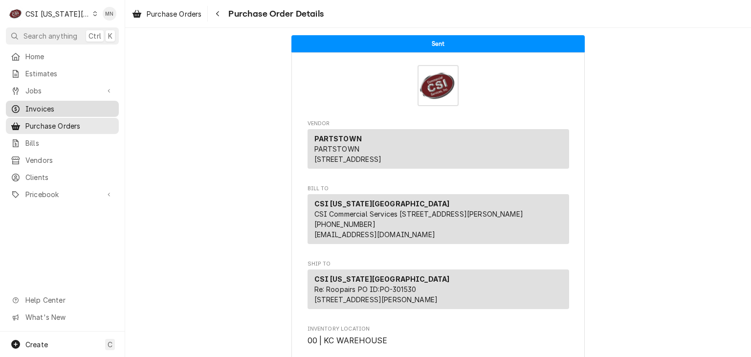
click at [57, 108] on span "Invoices" at bounding box center [69, 109] width 88 height 10
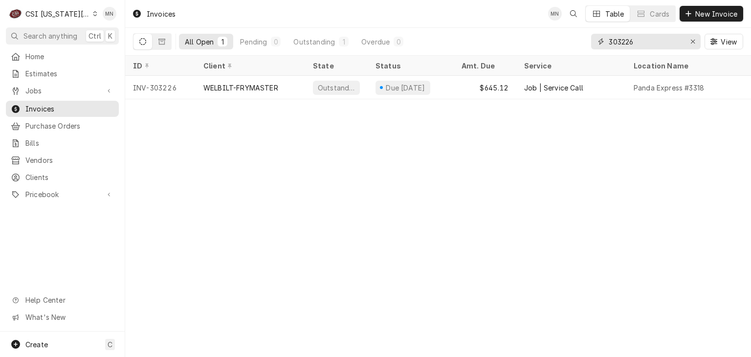
drag, startPoint x: 650, startPoint y: 40, endPoint x: 535, endPoint y: 46, distance: 115.0
click at [537, 45] on div "All Open 1 Pending 0 Outstanding 1 Overdue 0 303226 View" at bounding box center [438, 41] width 610 height 27
type input "303137"
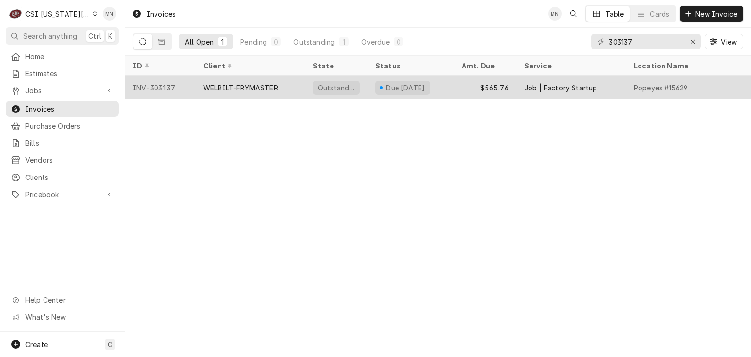
click at [297, 87] on div "WELBILT-FRYMASTER" at bounding box center [249, 87] width 109 height 23
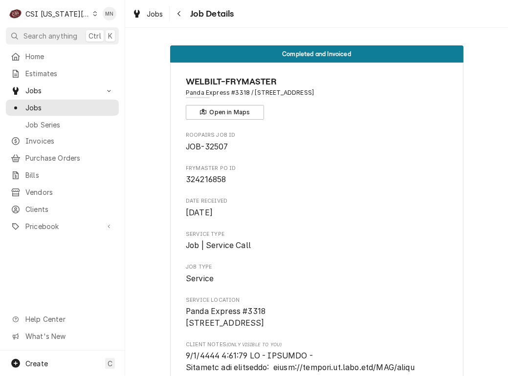
scroll to position [929, 0]
